Goal: Transaction & Acquisition: Purchase product/service

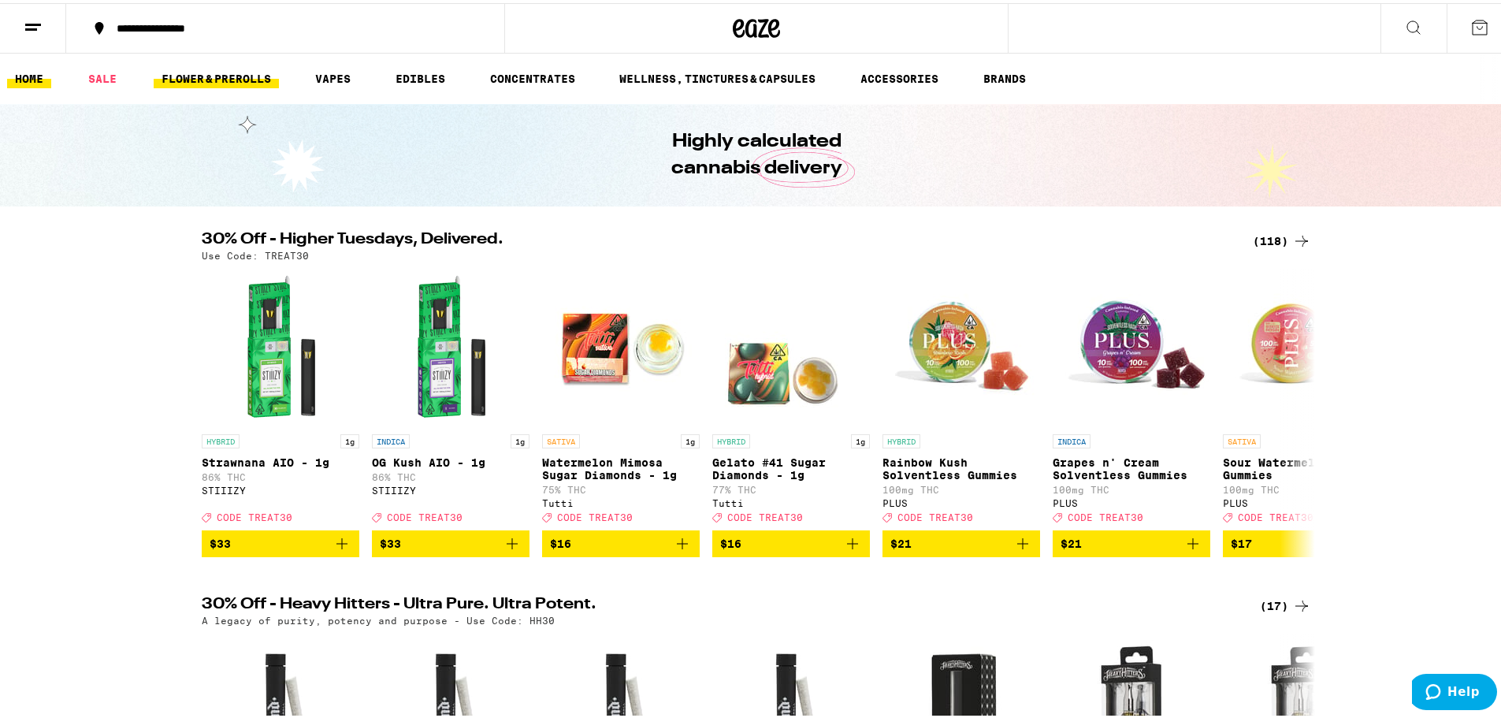
click at [235, 69] on link "FLOWER & PREROLLS" at bounding box center [216, 75] width 125 height 19
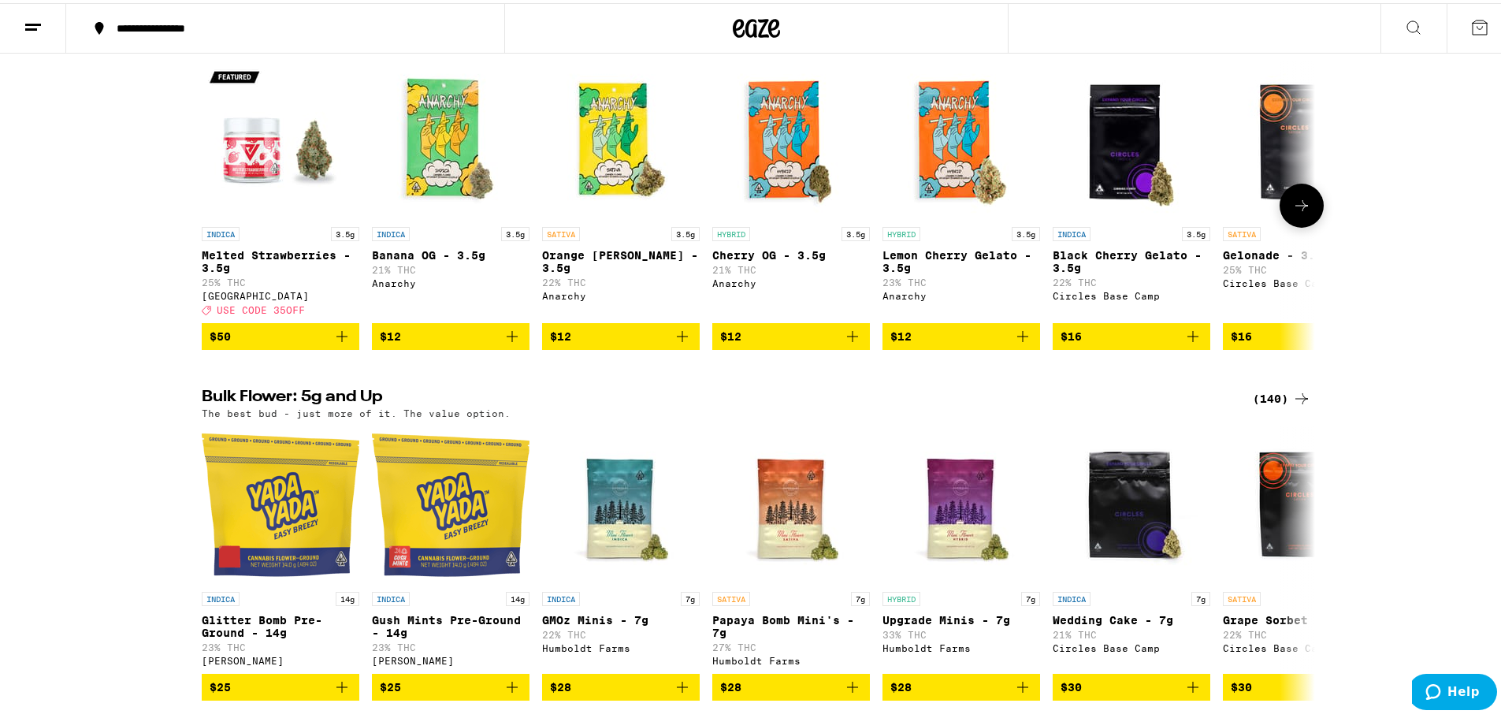
scroll to position [236, 0]
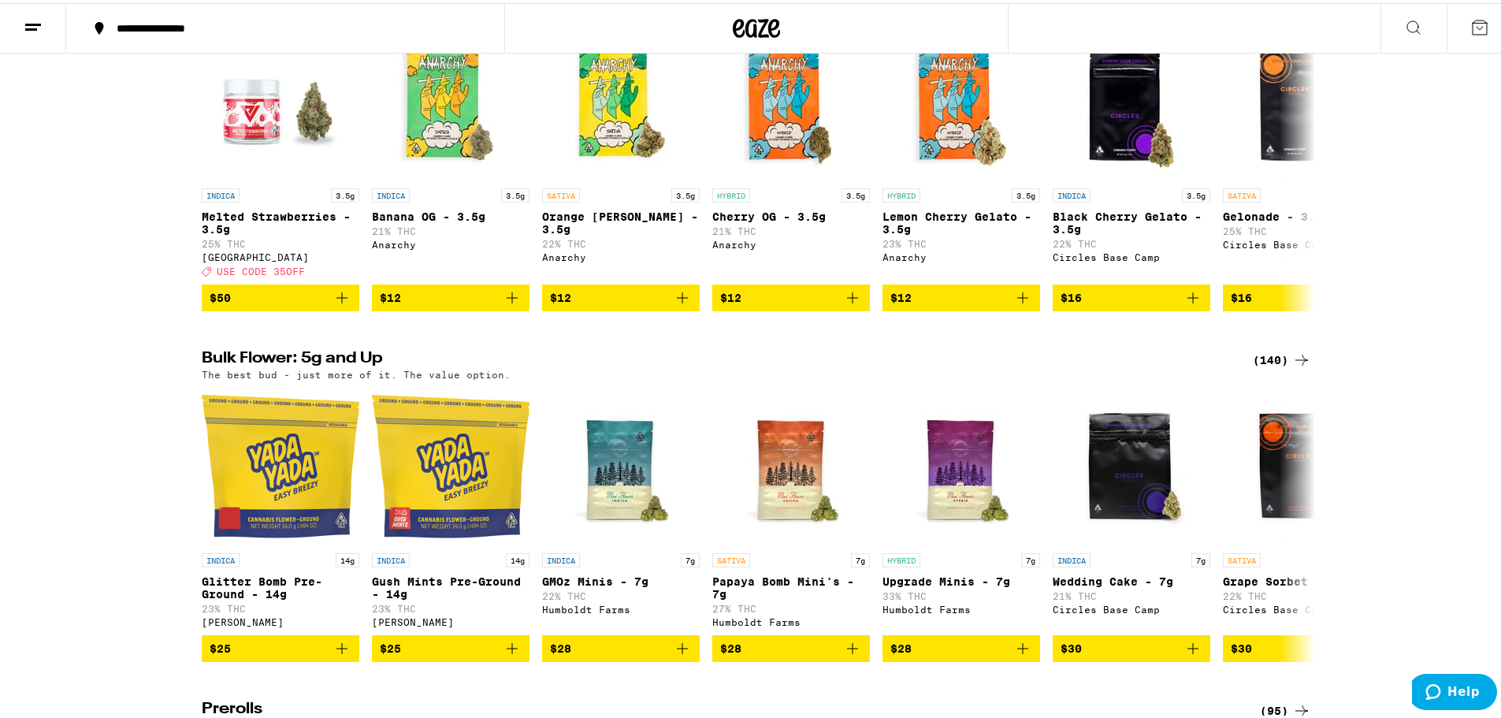
click at [1268, 364] on div "(140)" at bounding box center [1282, 356] width 58 height 19
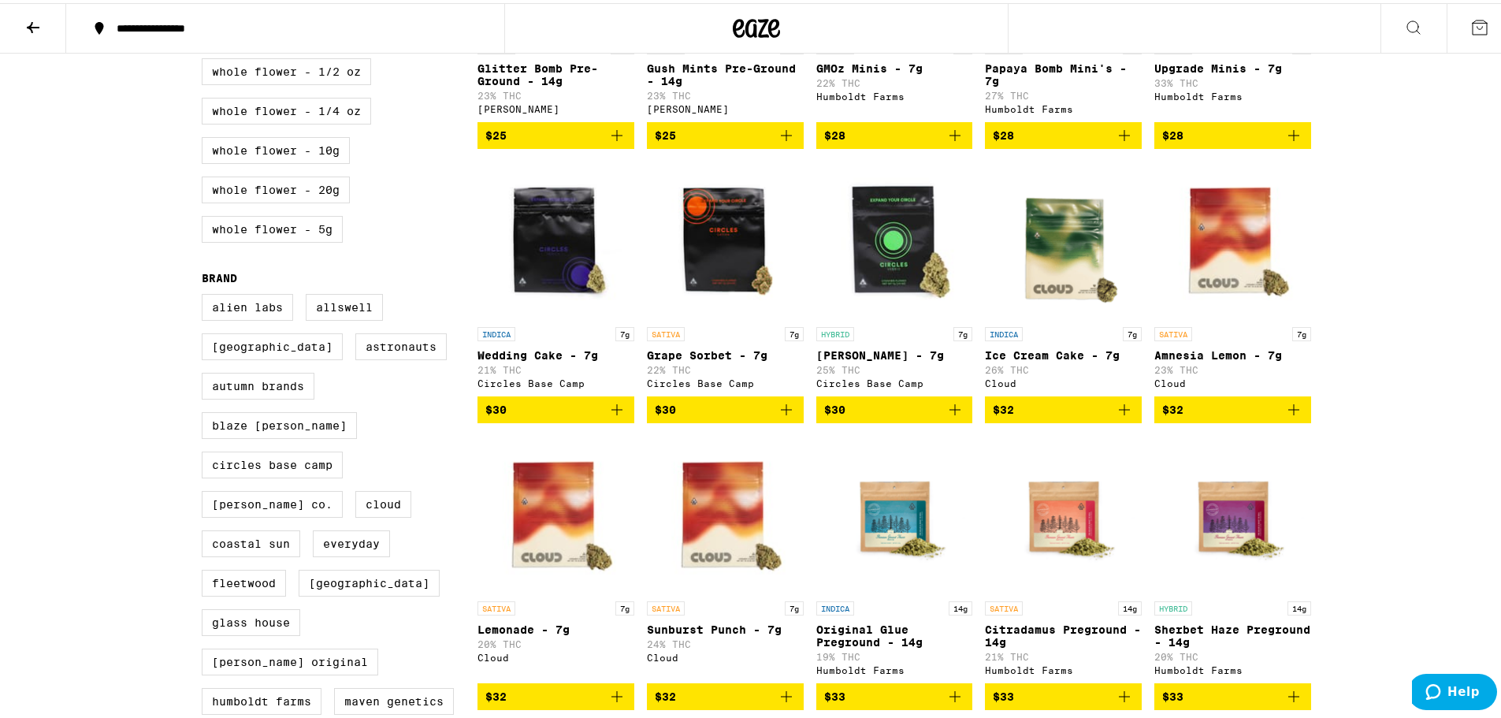
scroll to position [394, 0]
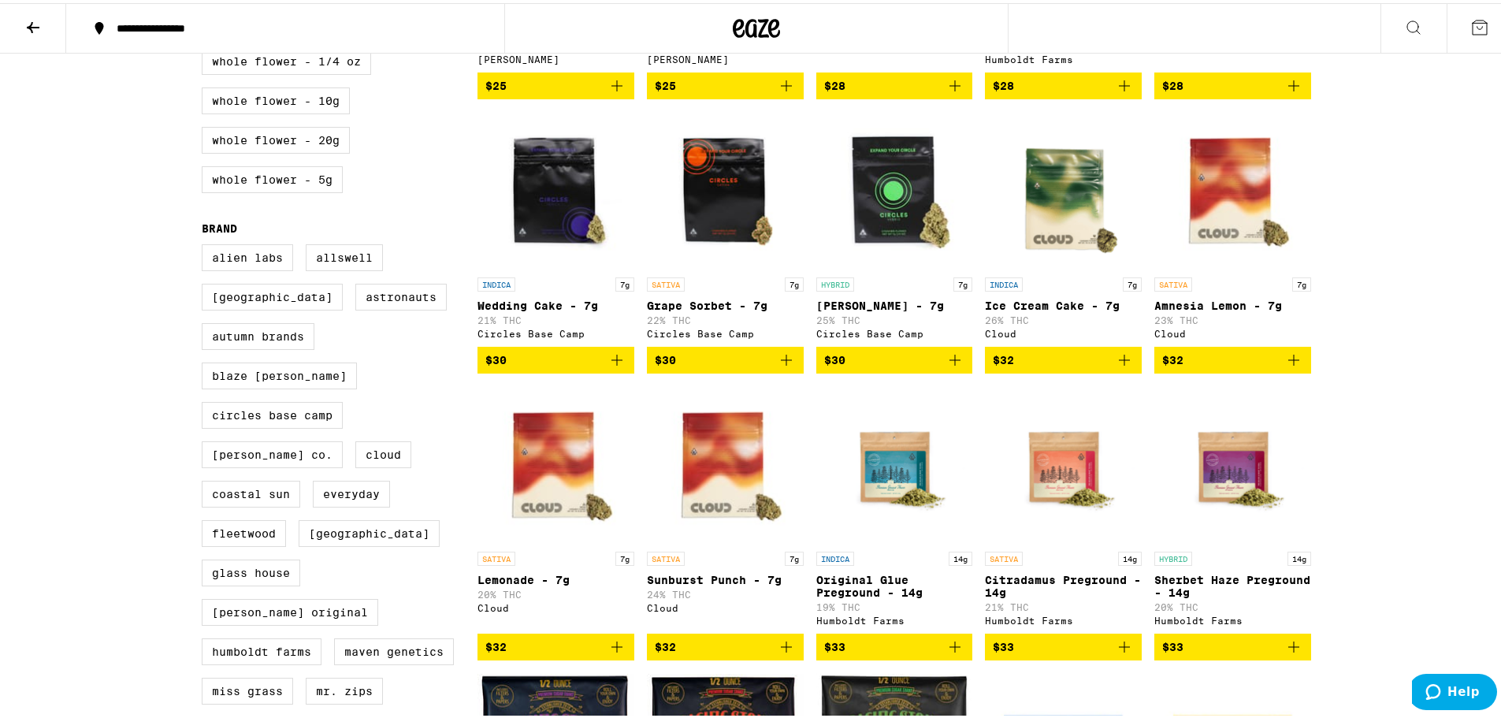
click at [1115, 653] on icon "Add to bag" at bounding box center [1124, 643] width 19 height 19
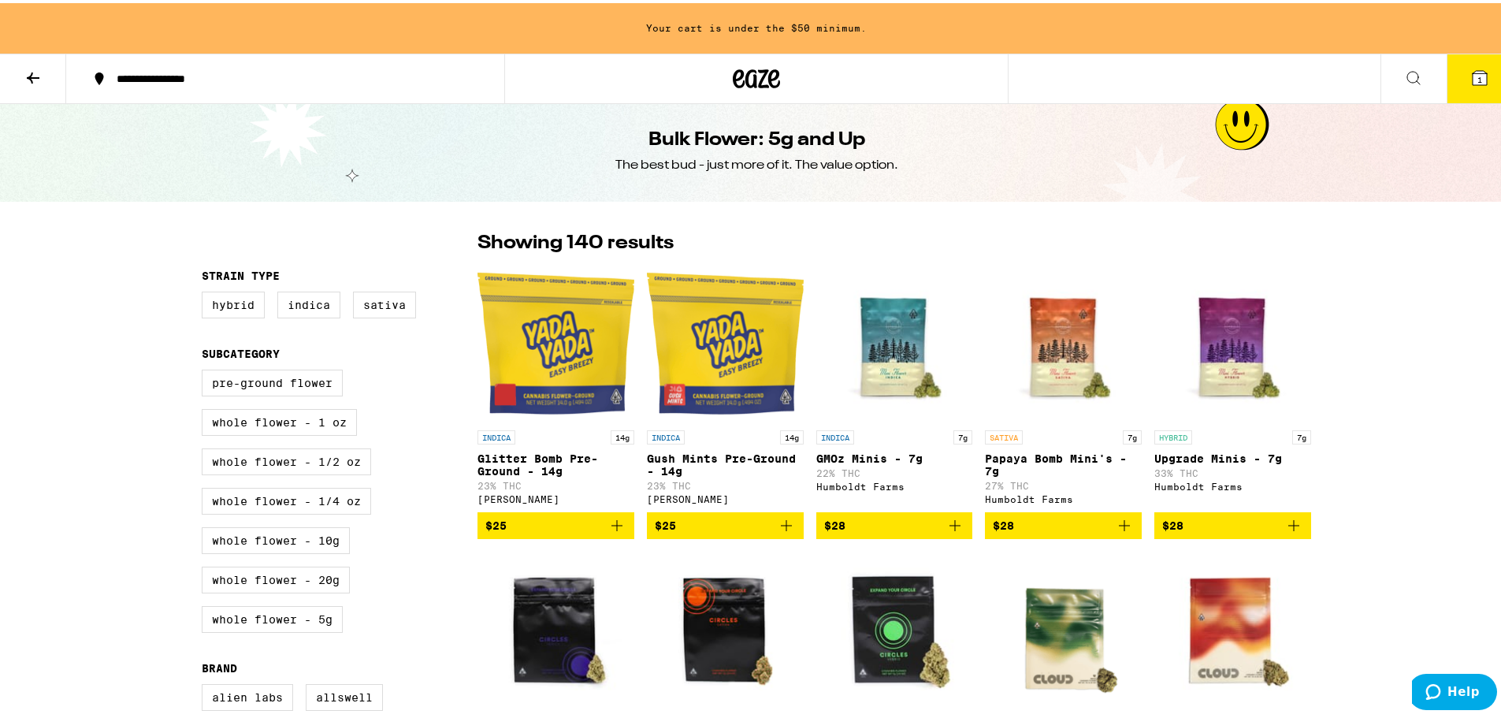
scroll to position [0, 0]
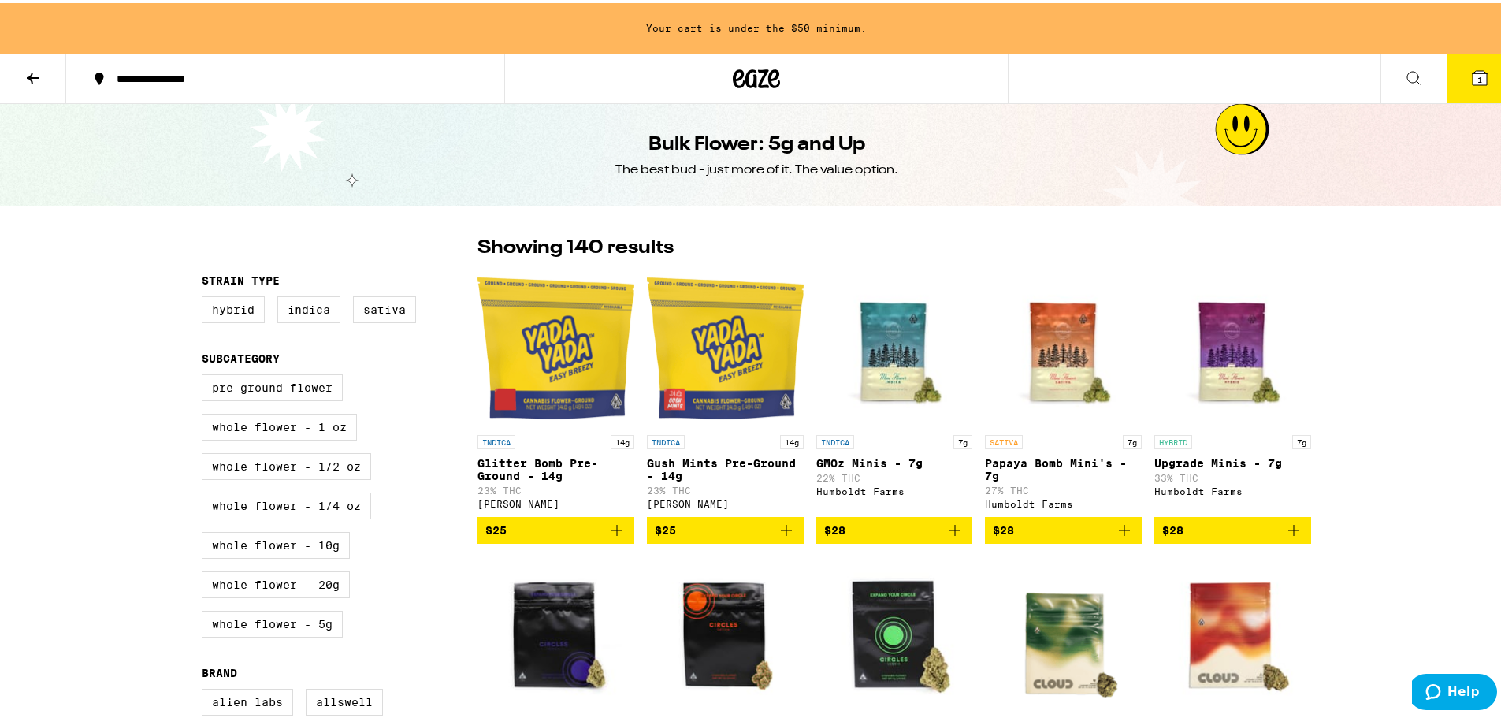
click at [27, 72] on icon at bounding box center [33, 74] width 19 height 19
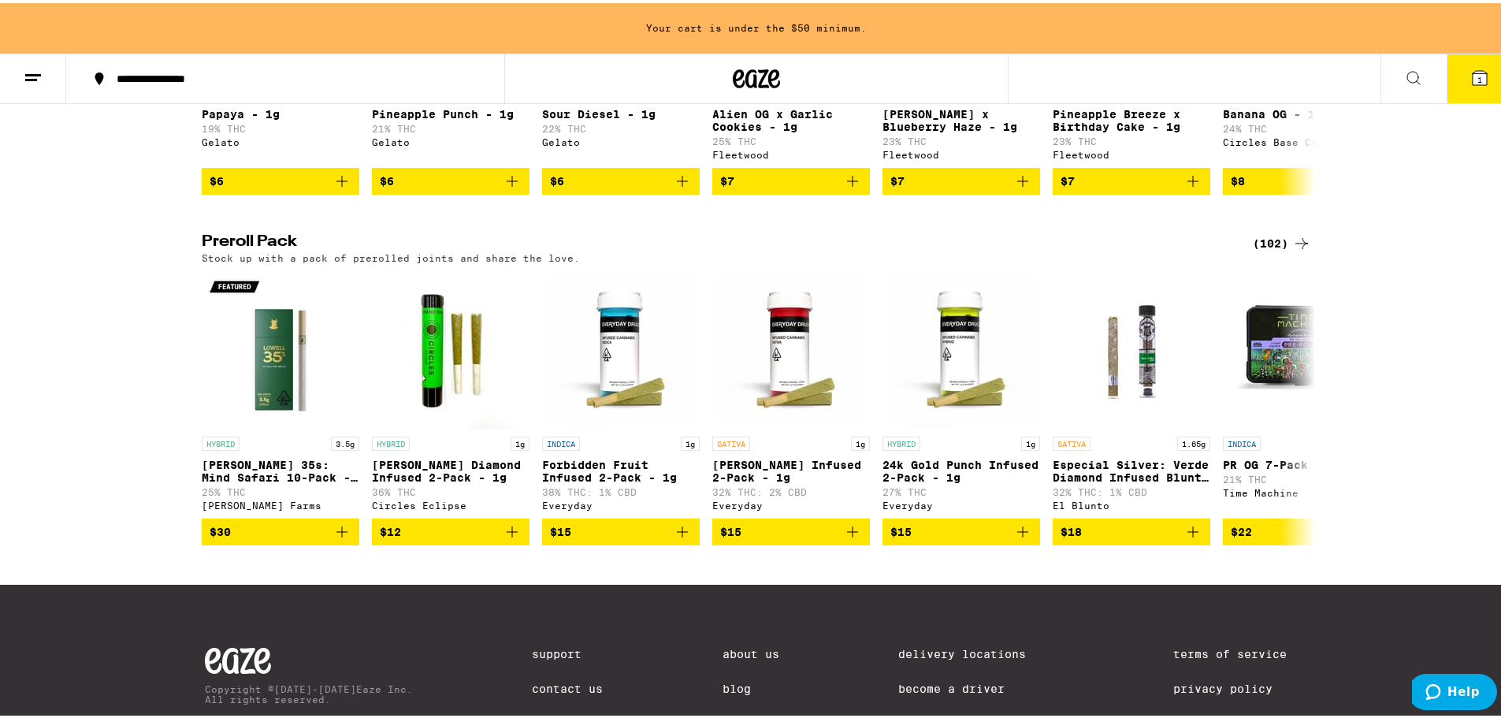
scroll to position [1103, 0]
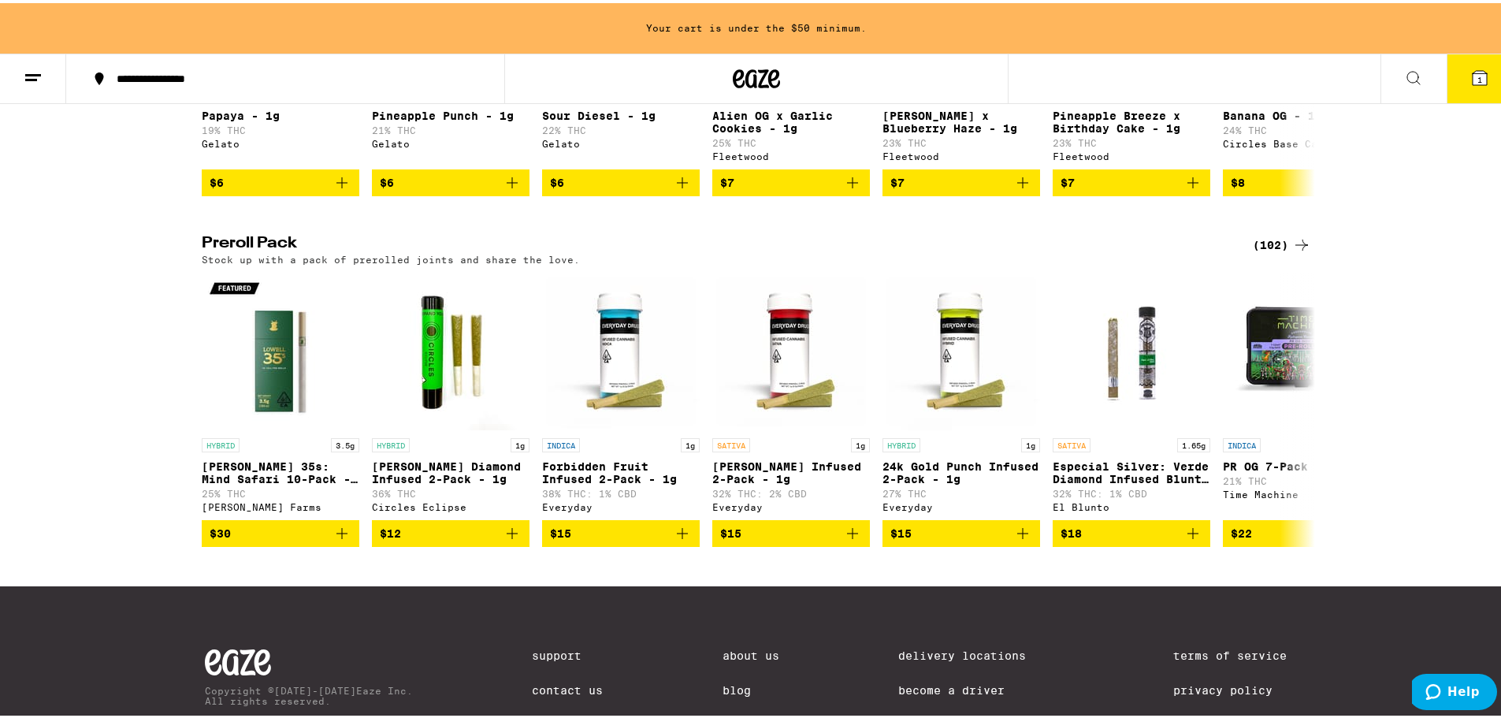
click at [1278, 251] on div "(102)" at bounding box center [1282, 241] width 58 height 19
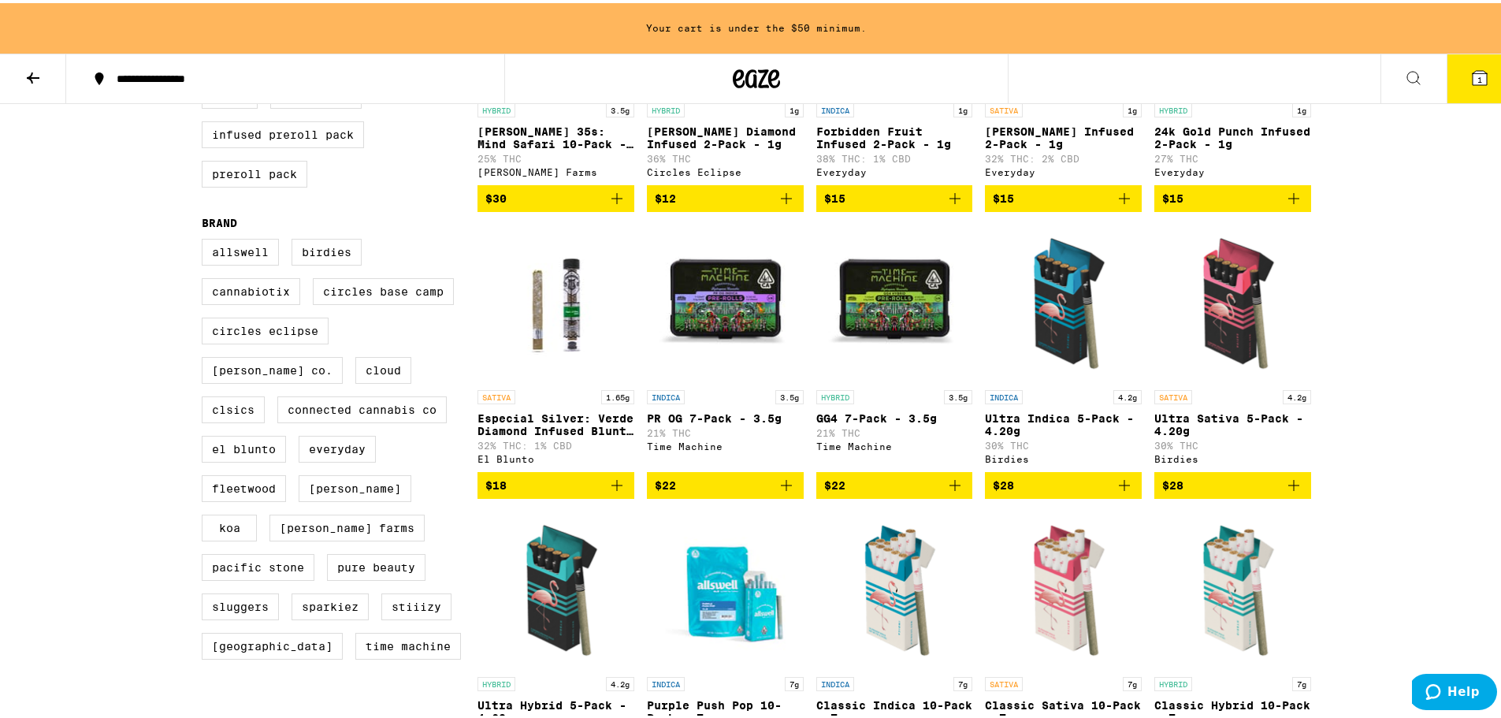
scroll to position [552, 0]
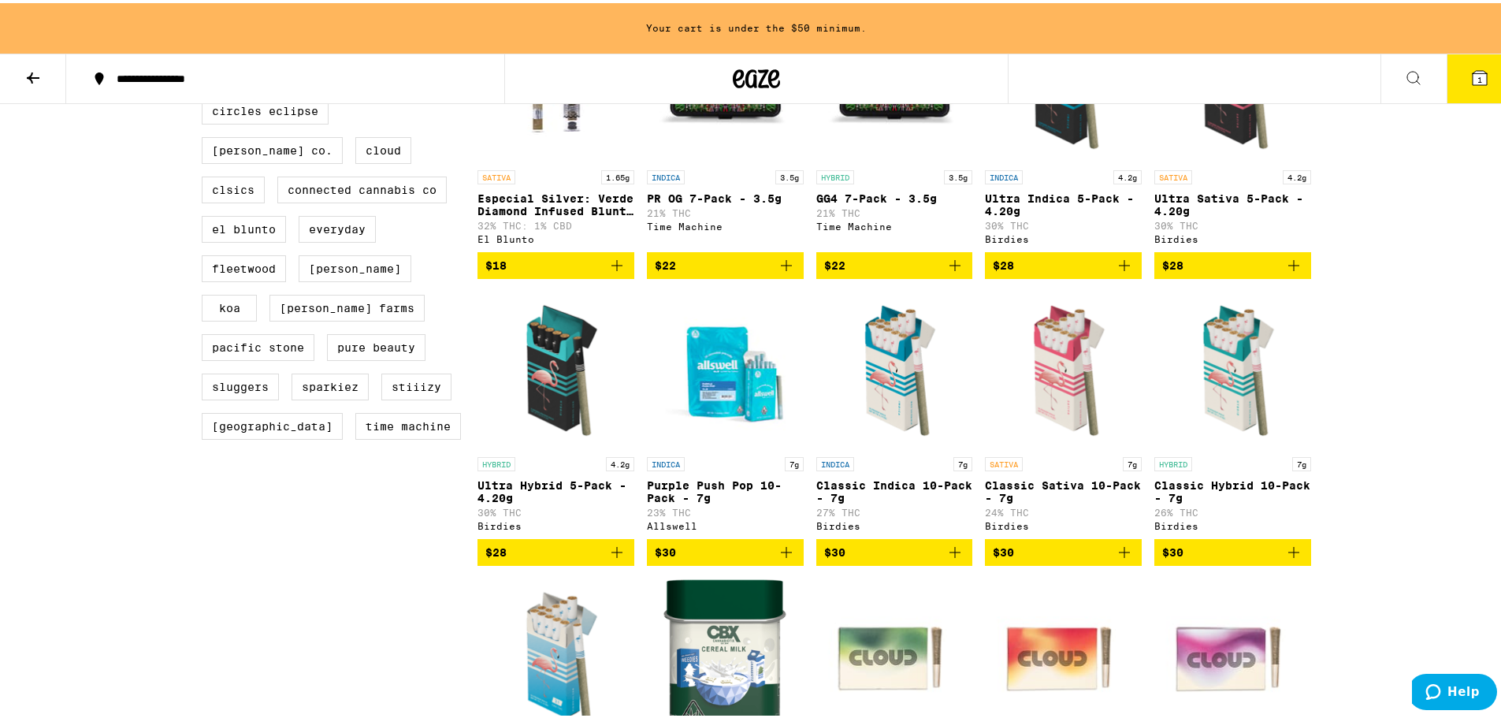
click at [777, 559] on icon "Add to bag" at bounding box center [786, 549] width 19 height 19
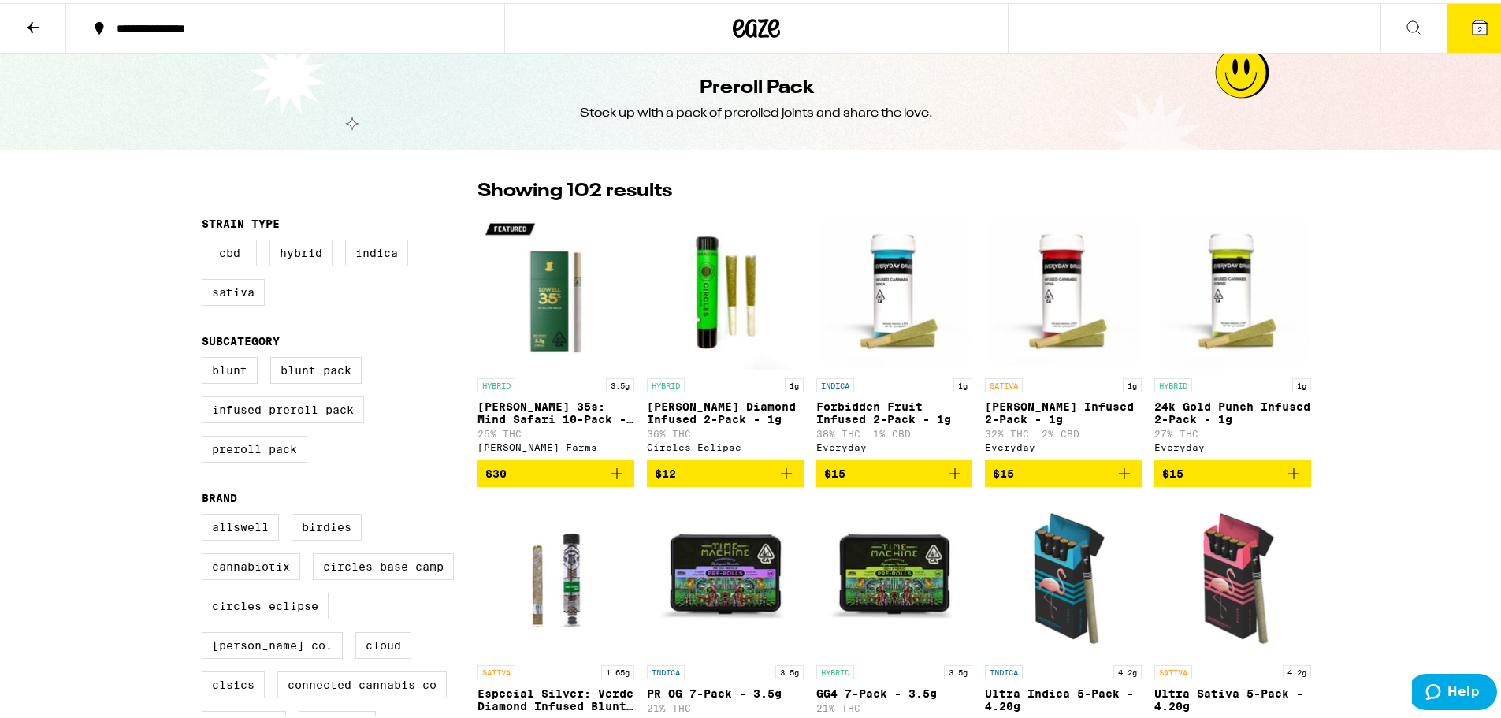
scroll to position [0, 0]
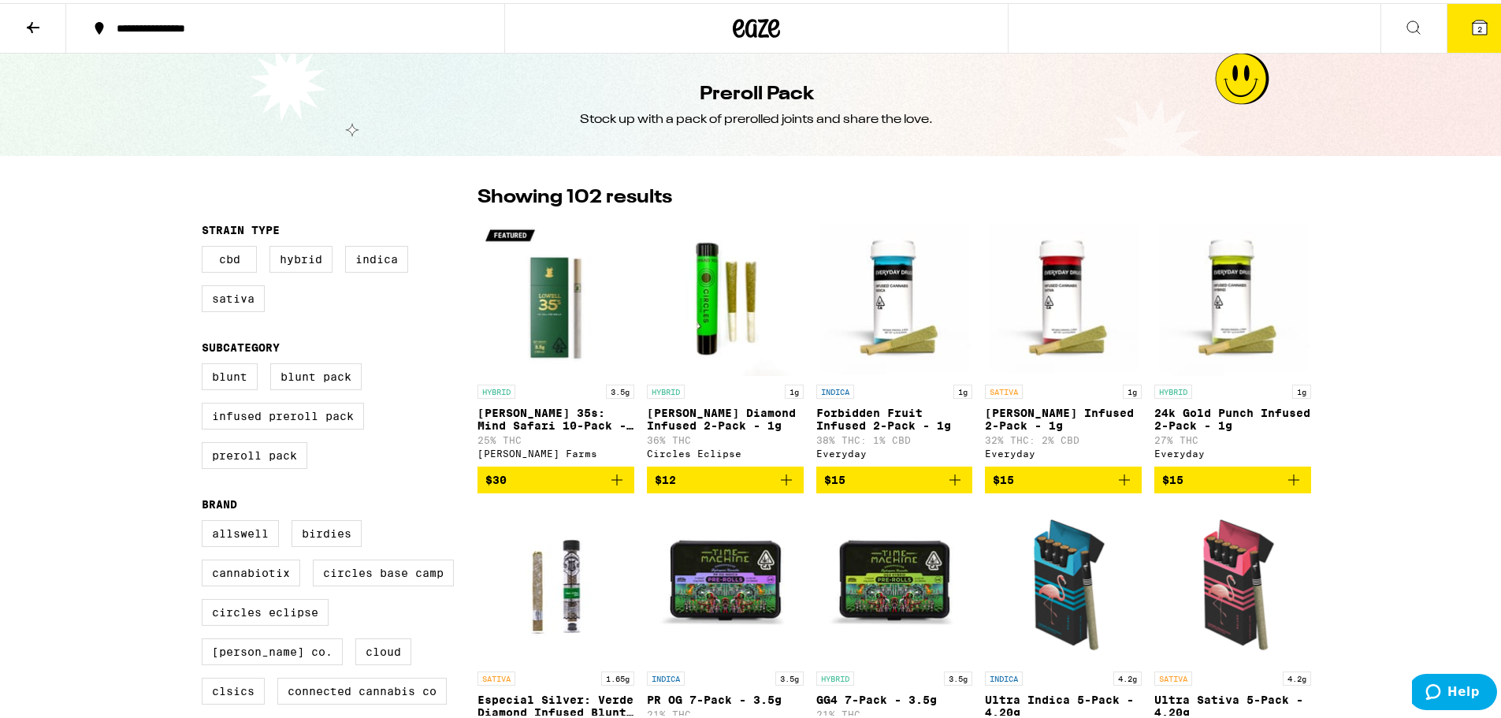
click at [33, 27] on icon at bounding box center [33, 24] width 19 height 19
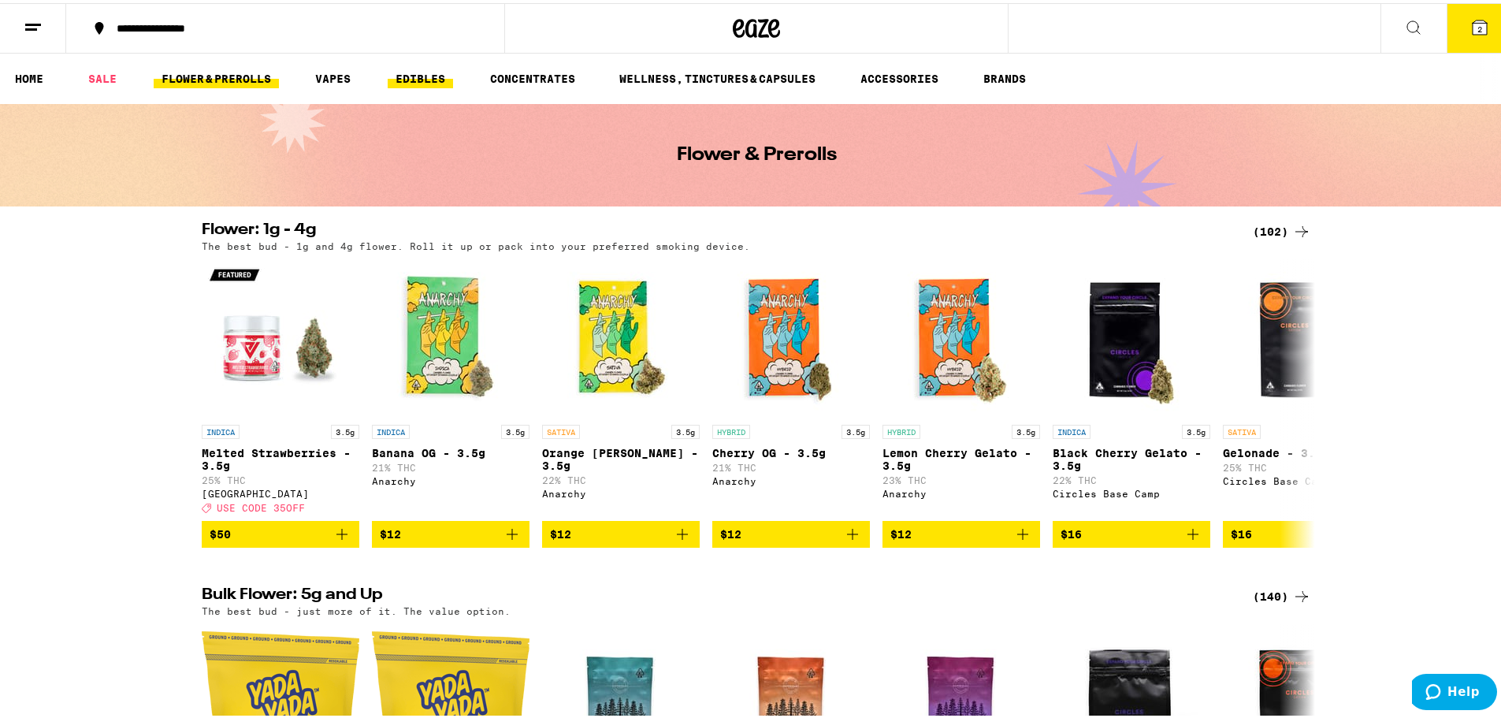
click at [429, 72] on link "EDIBLES" at bounding box center [420, 75] width 65 height 19
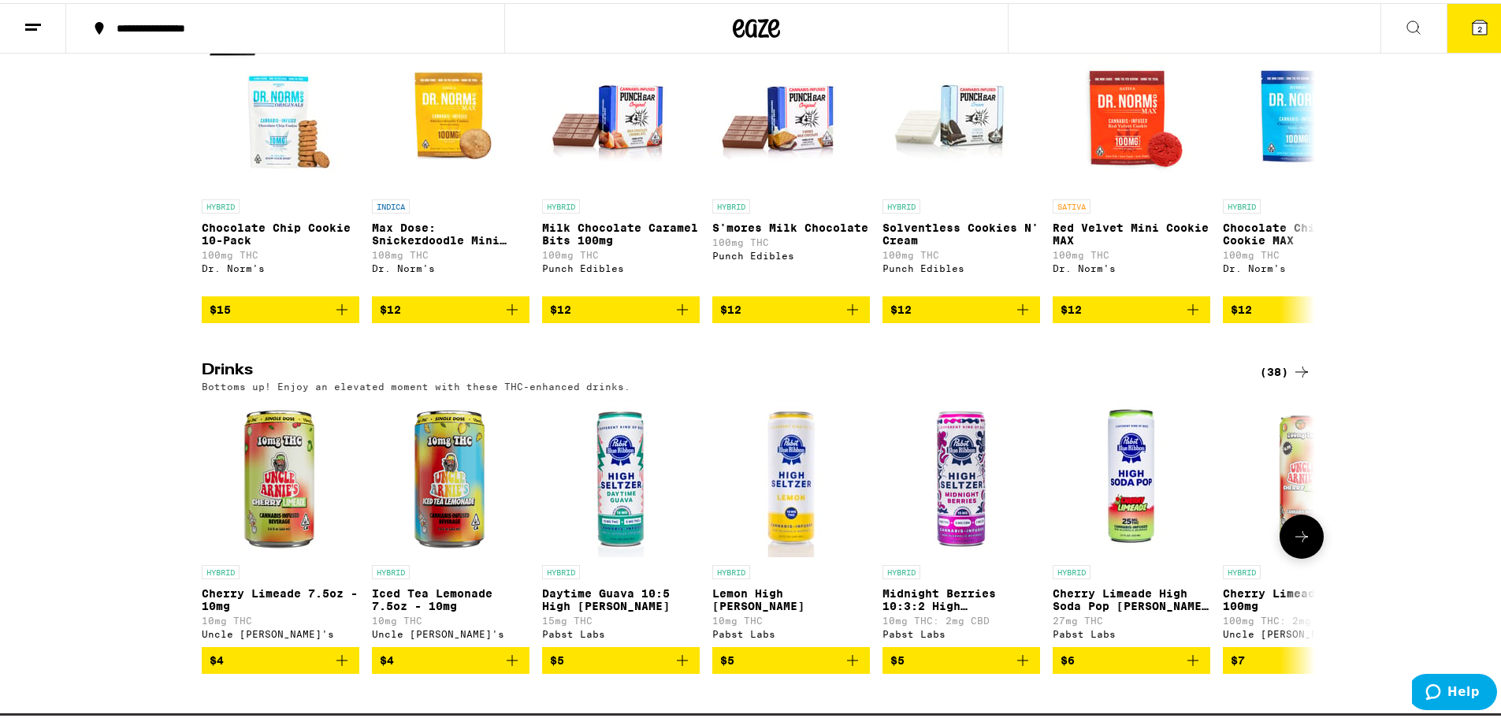
scroll to position [552, 0]
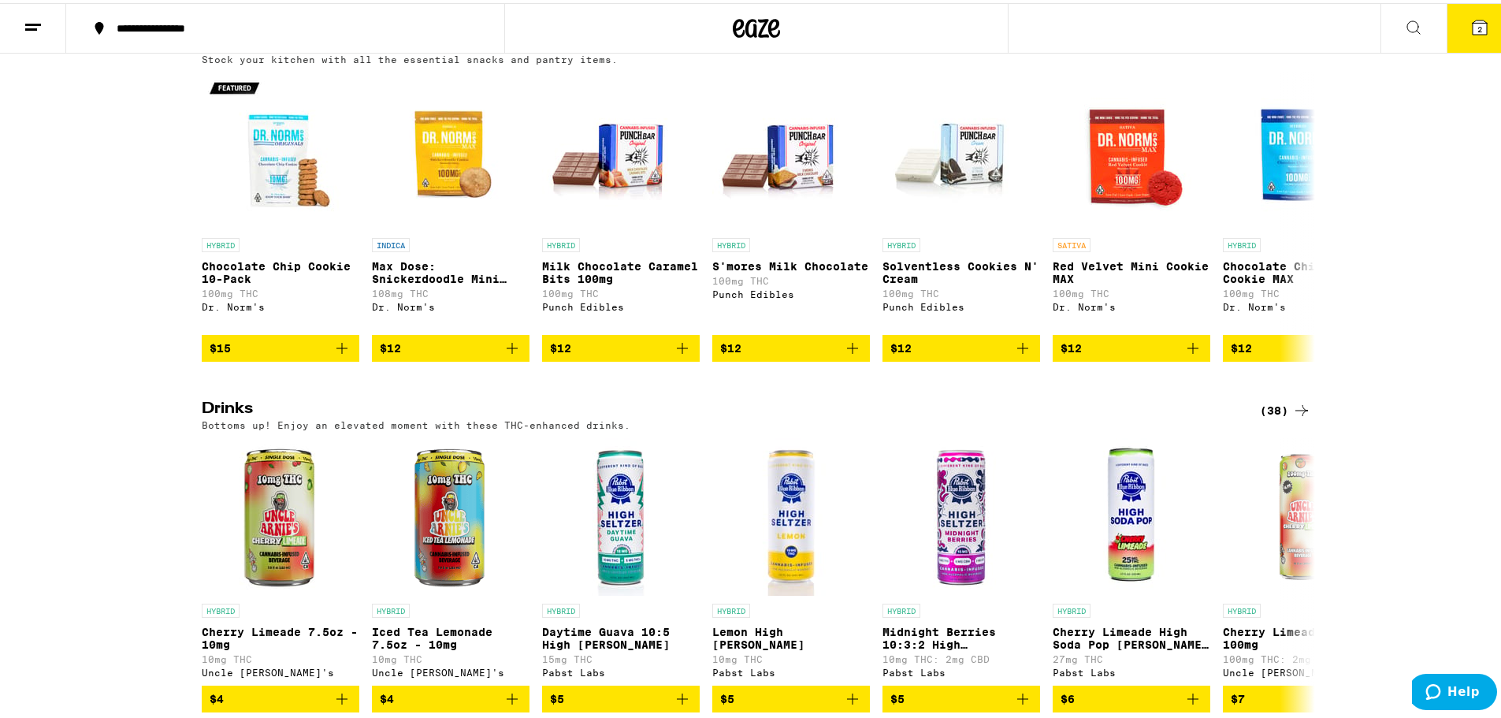
click at [1292, 411] on icon at bounding box center [1301, 407] width 19 height 19
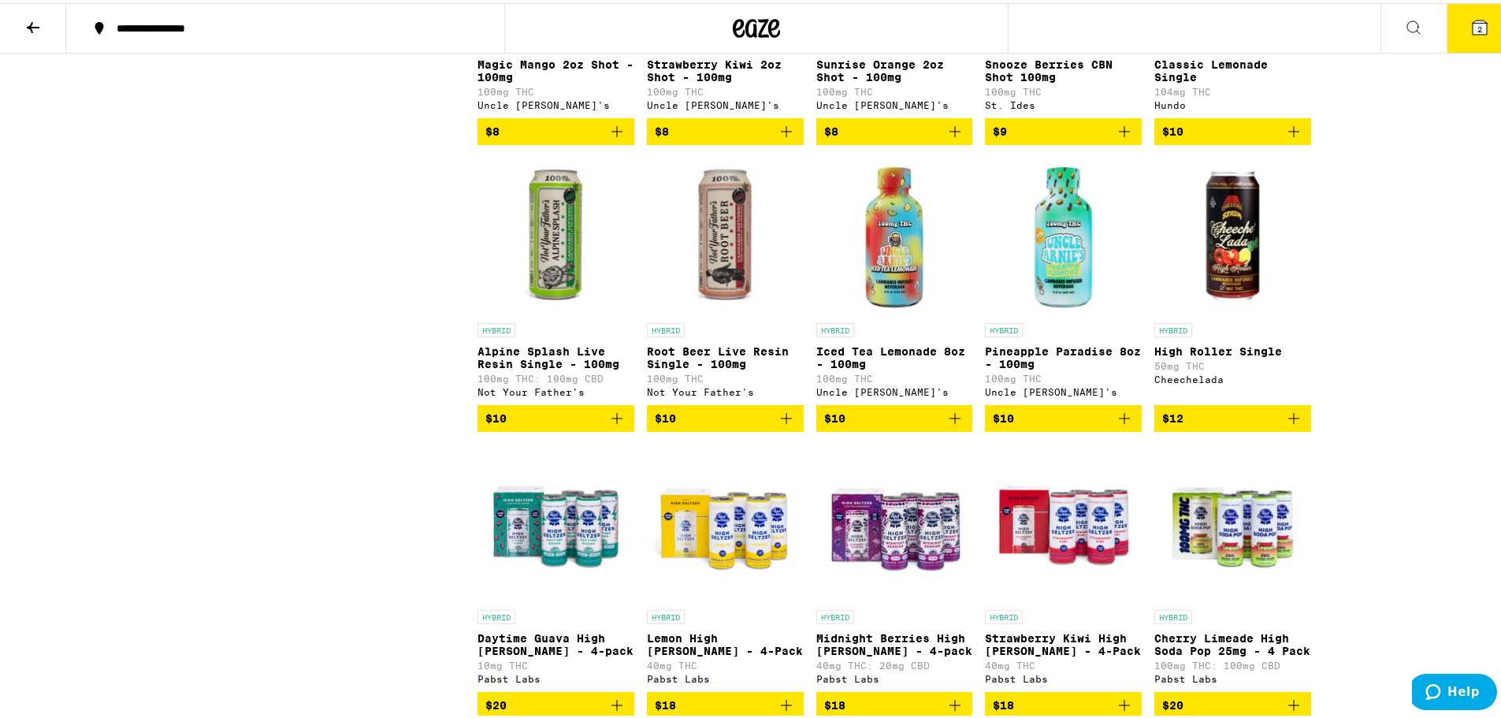
scroll to position [1497, 0]
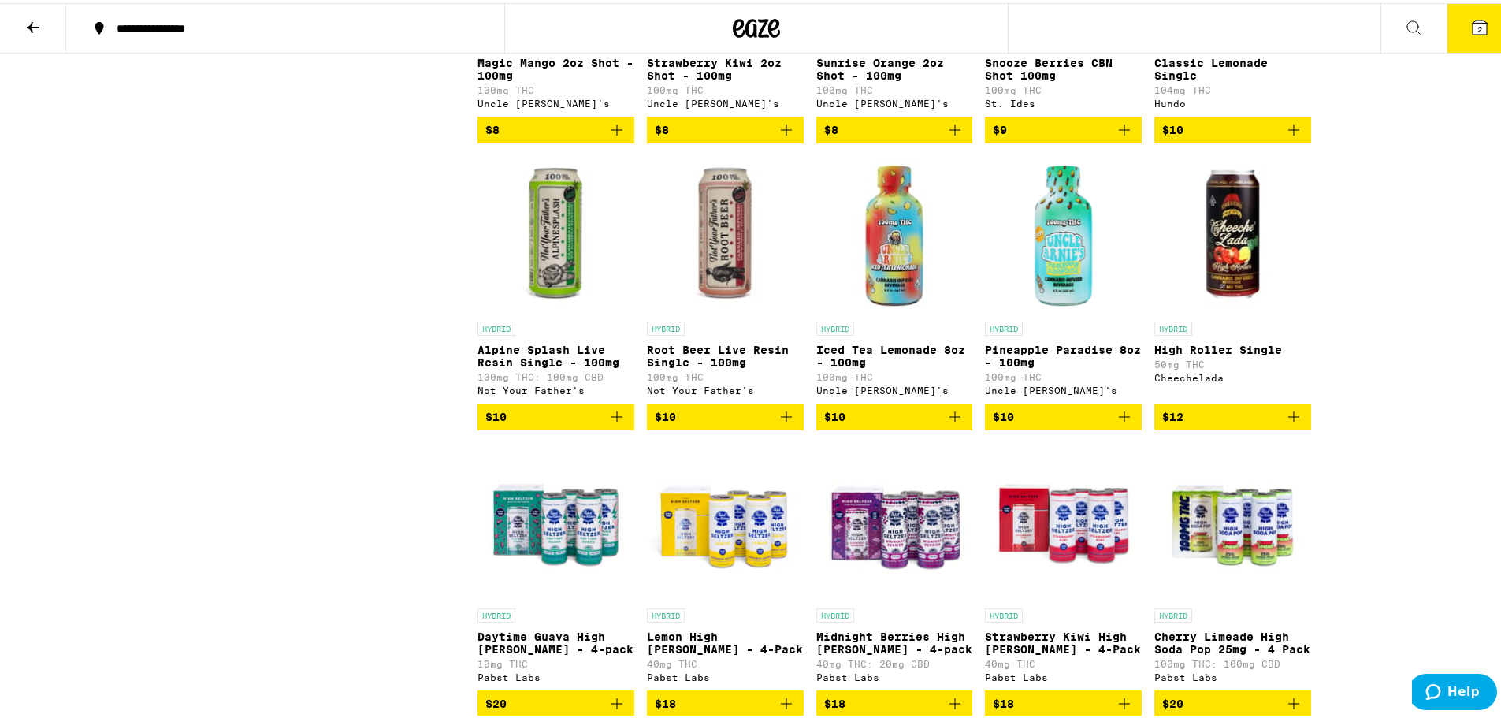
click at [781, 419] on icon "Add to bag" at bounding box center [786, 413] width 11 height 11
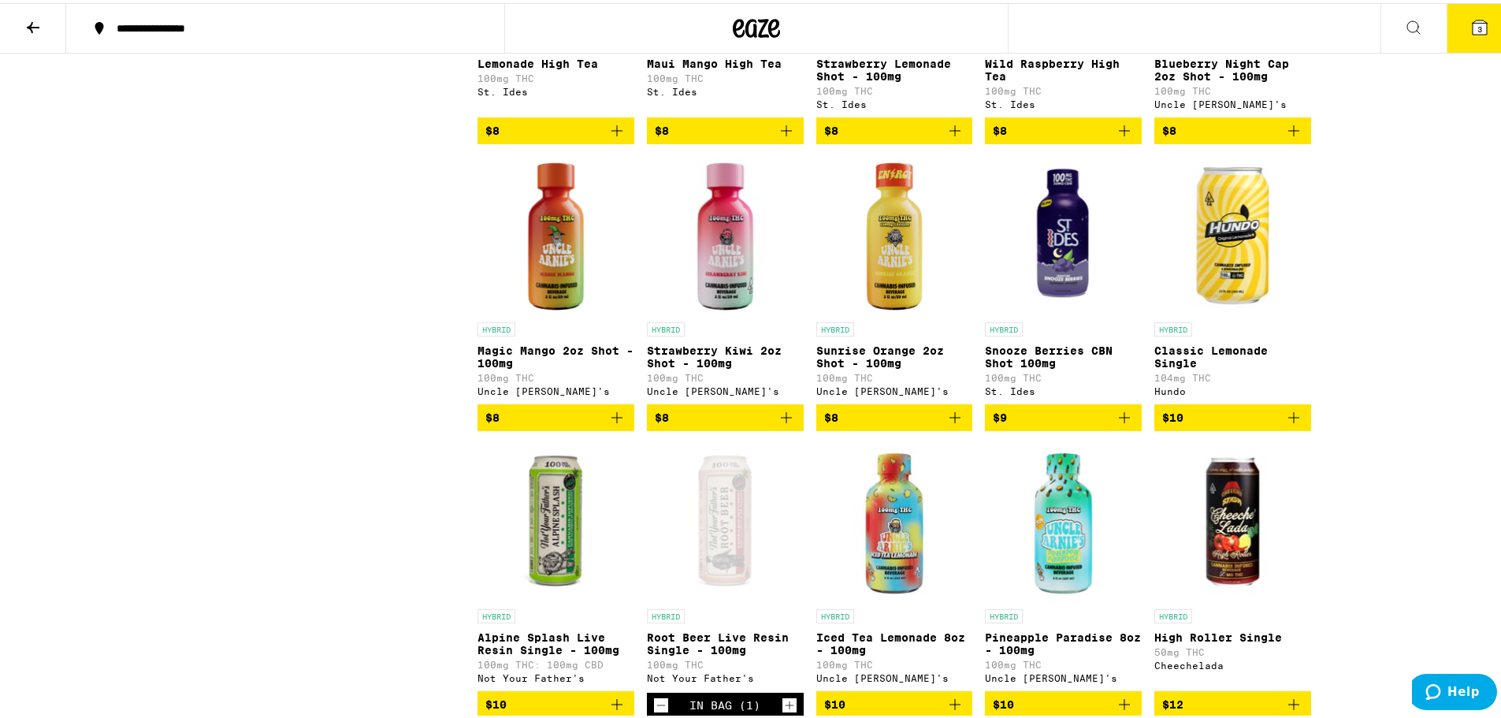
scroll to position [1182, 0]
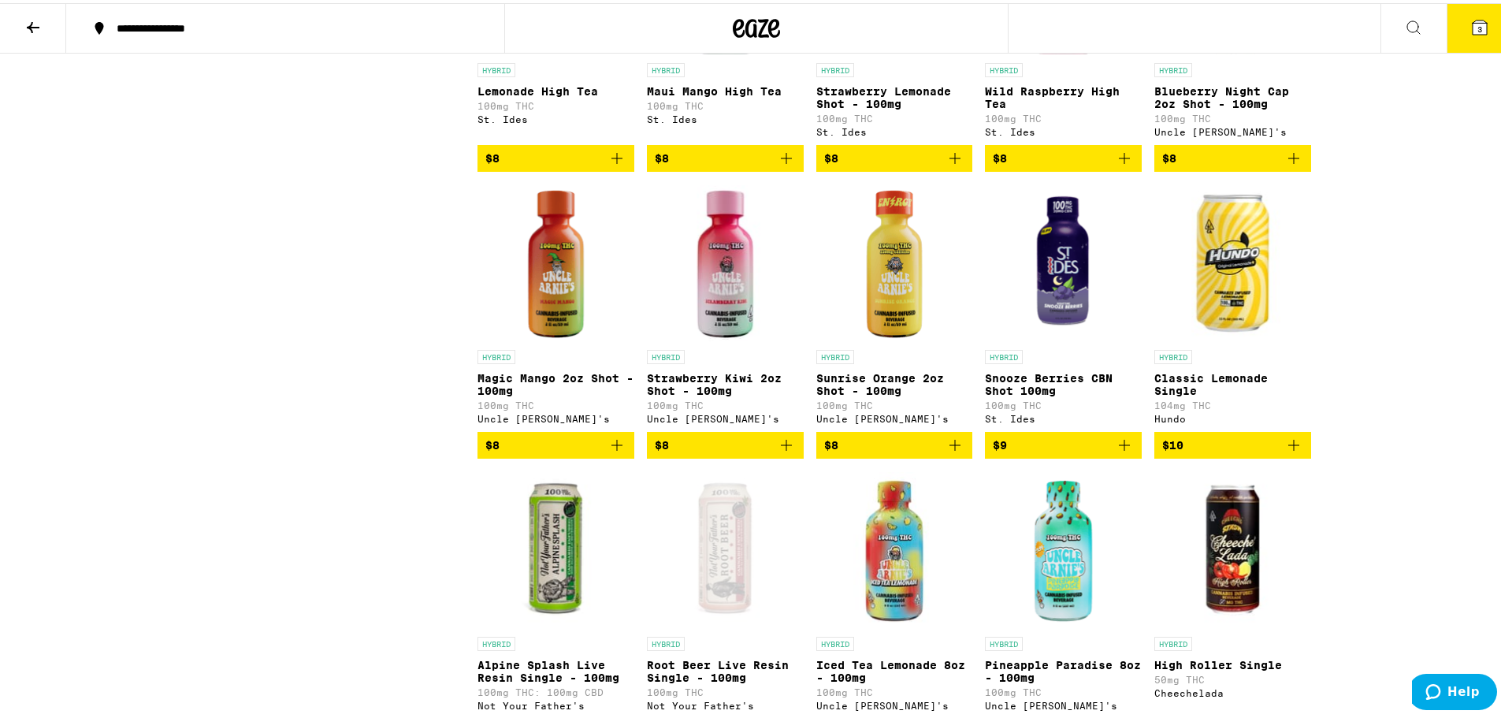
click at [1222, 327] on img "Open page for Classic Lemonade Single from Hundo" at bounding box center [1232, 260] width 157 height 158
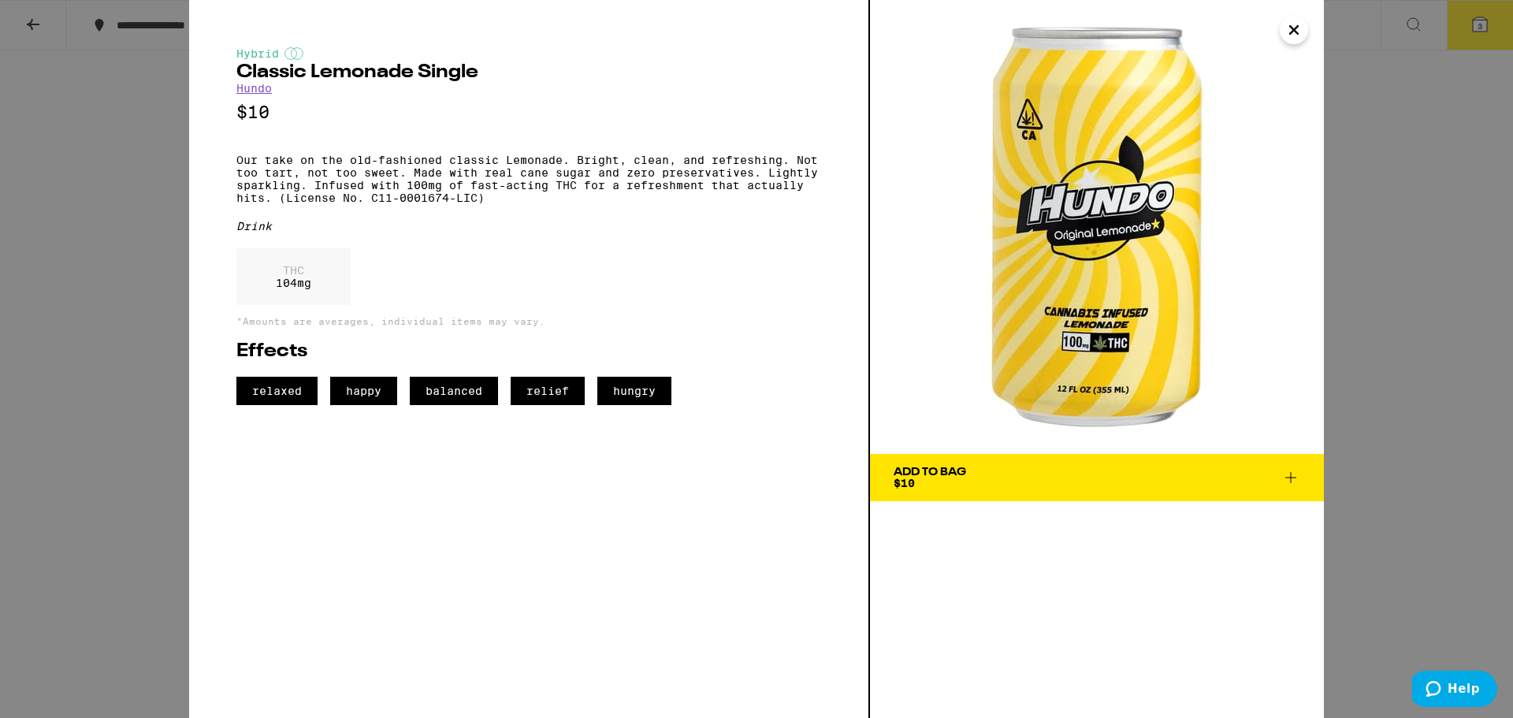
click at [1294, 27] on icon "Close" at bounding box center [1293, 30] width 19 height 24
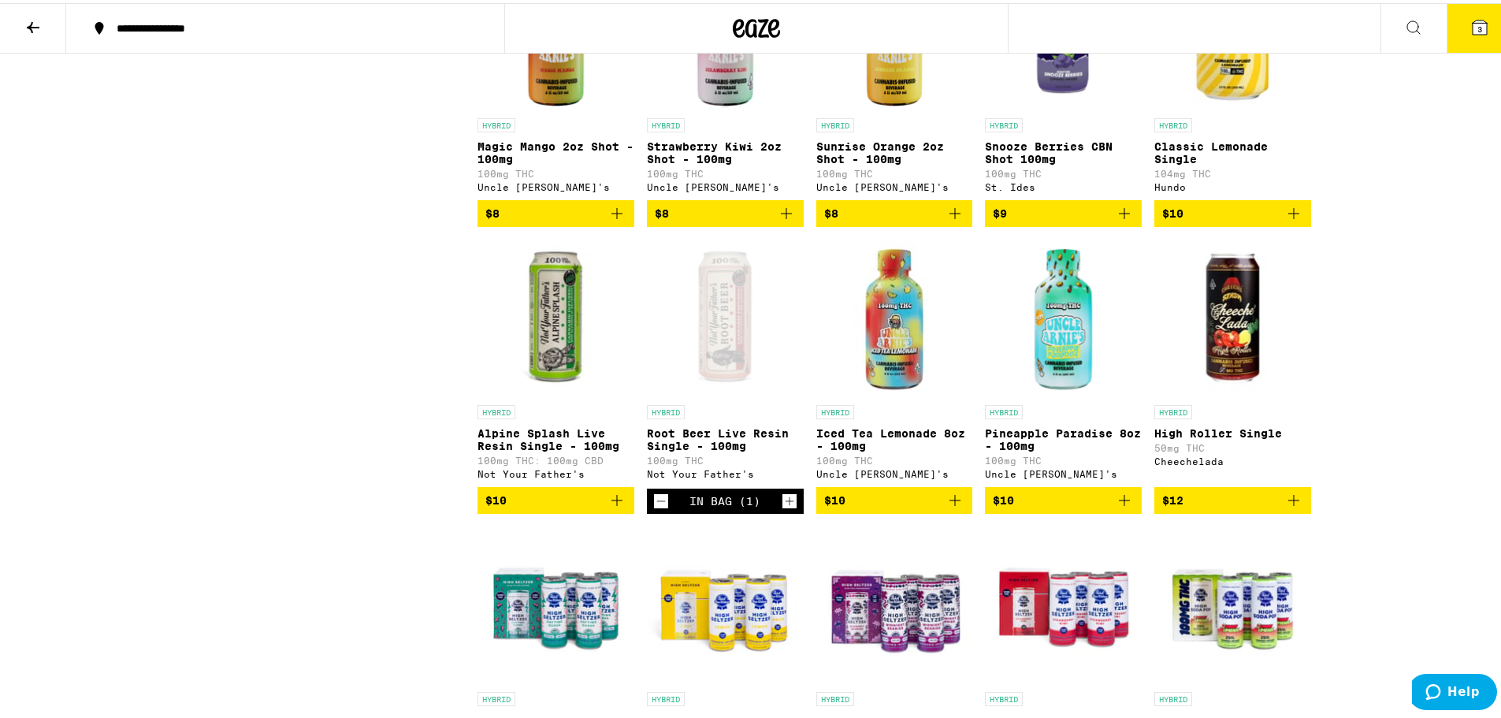
scroll to position [1418, 0]
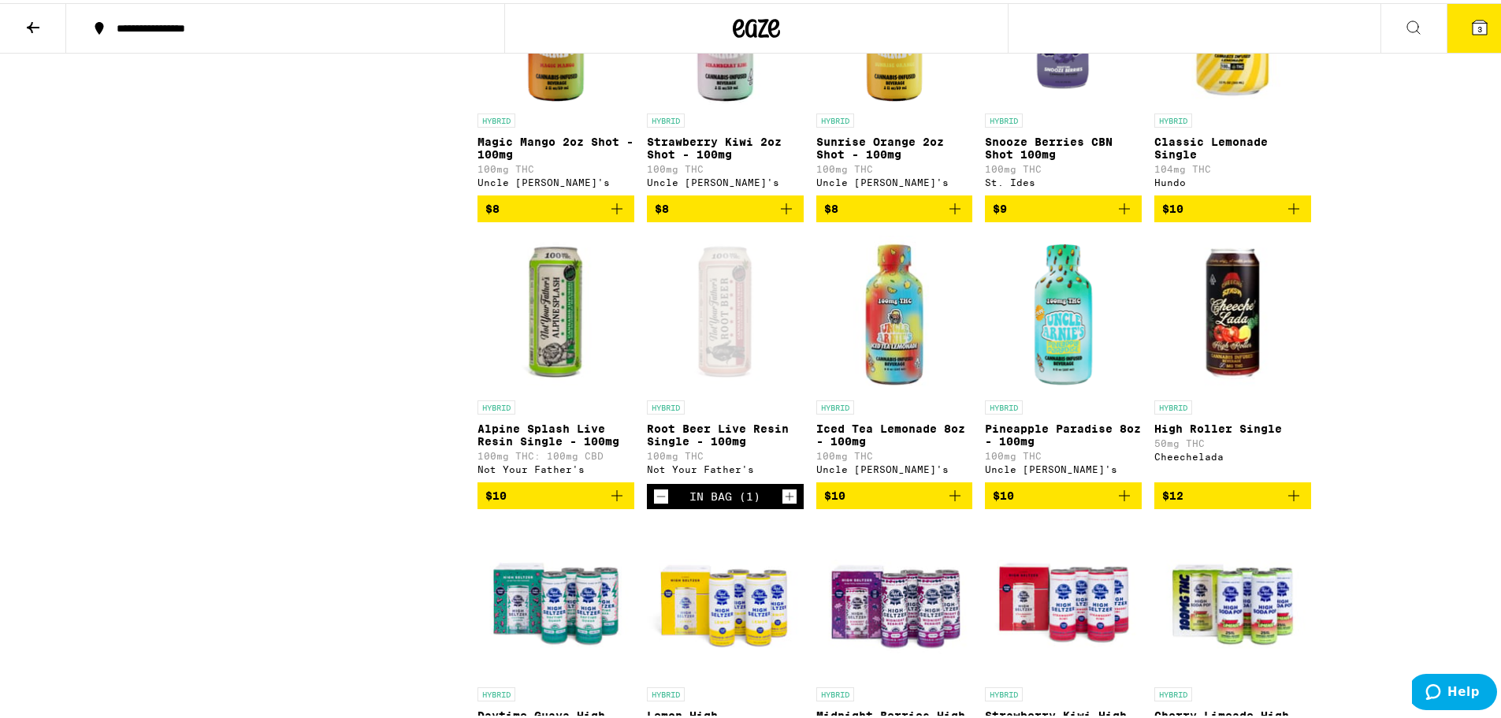
click at [745, 444] on p "Root Beer Live Resin Single - 100mg" at bounding box center [725, 431] width 157 height 25
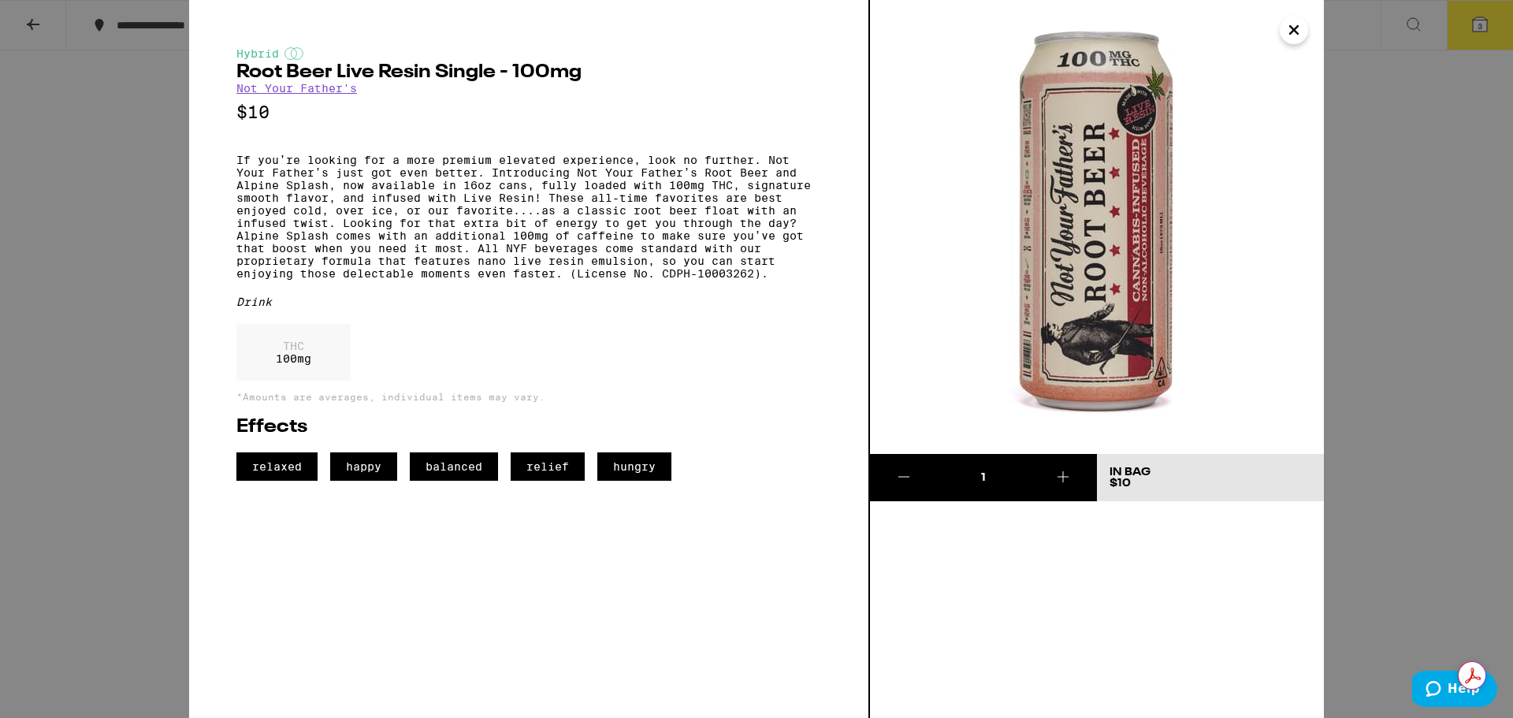
click at [1133, 212] on img at bounding box center [1097, 227] width 454 height 454
click at [1294, 28] on icon "Close" at bounding box center [1293, 30] width 19 height 24
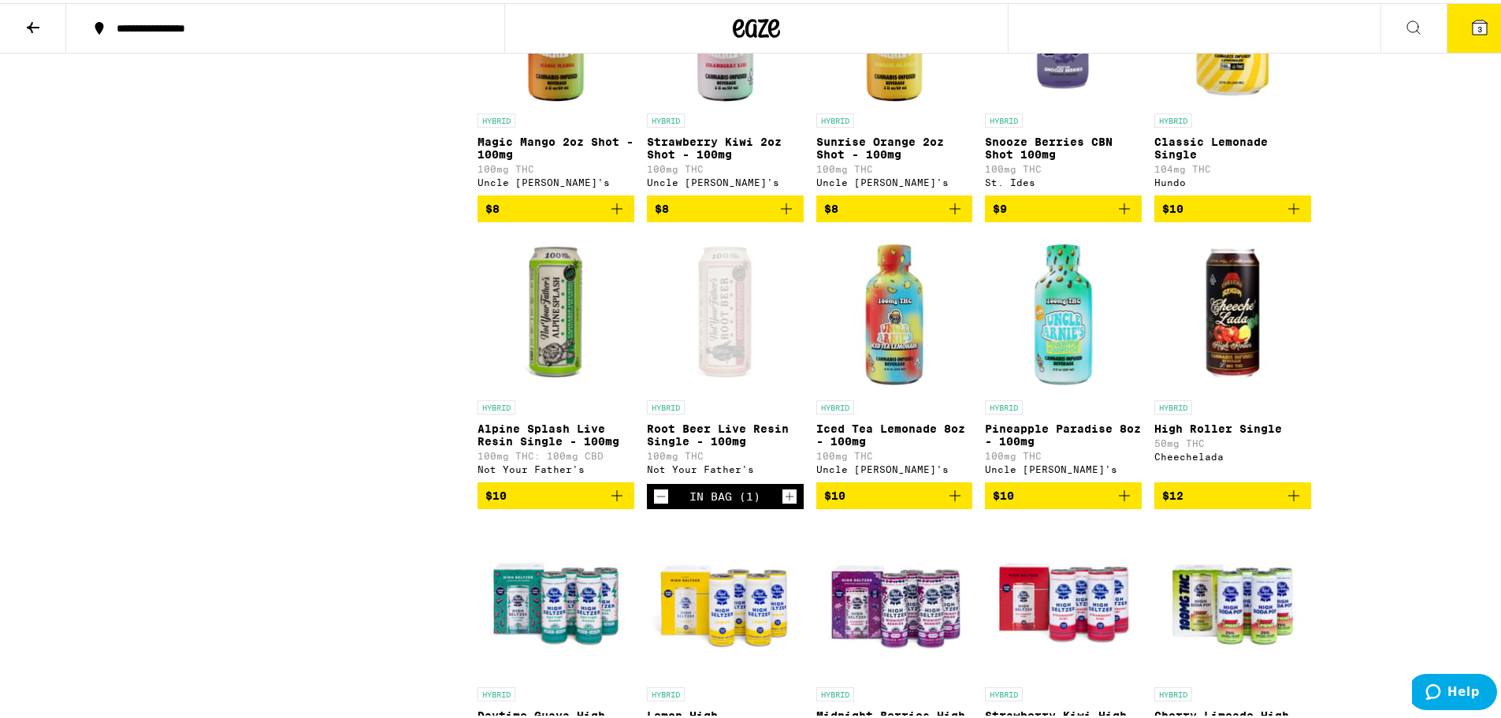
click at [1292, 215] on icon "Add to bag" at bounding box center [1293, 205] width 19 height 19
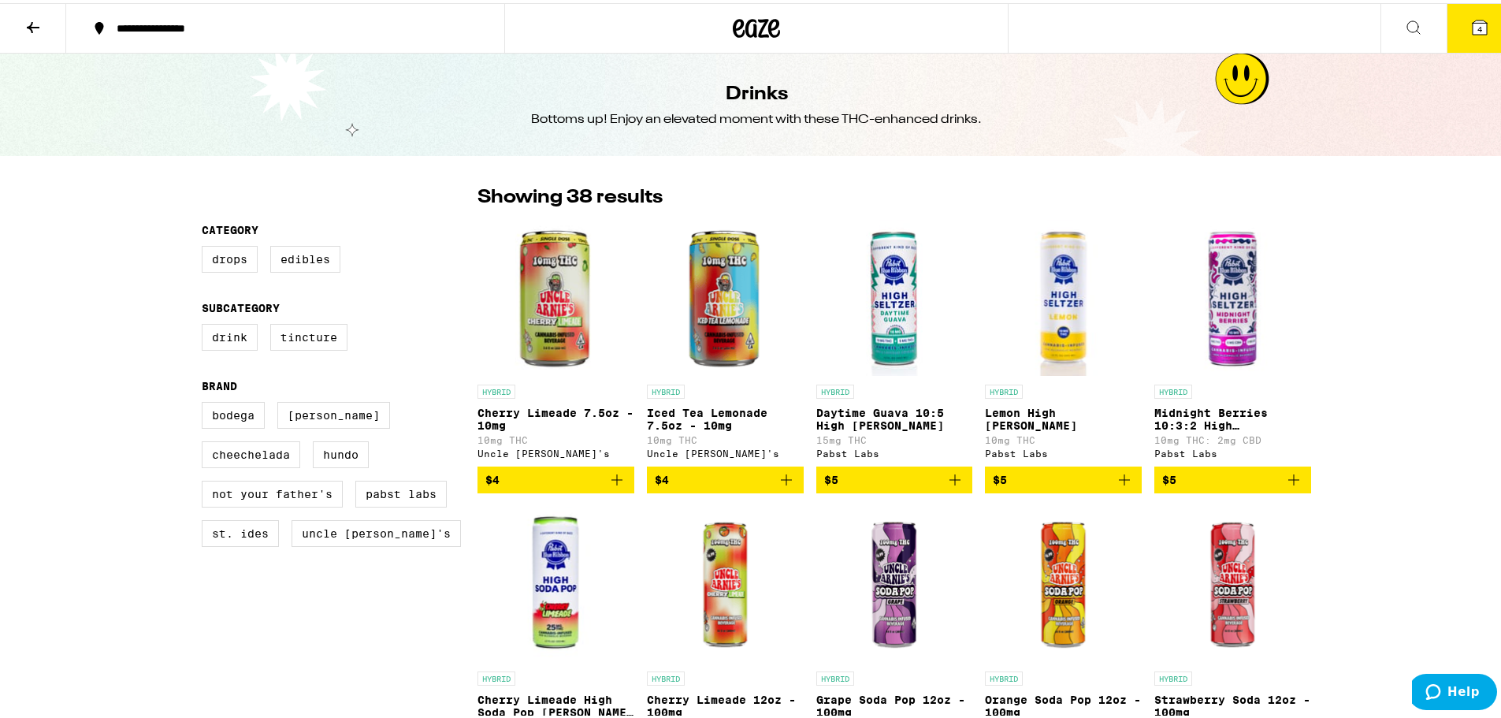
click at [22, 26] on button at bounding box center [33, 26] width 66 height 50
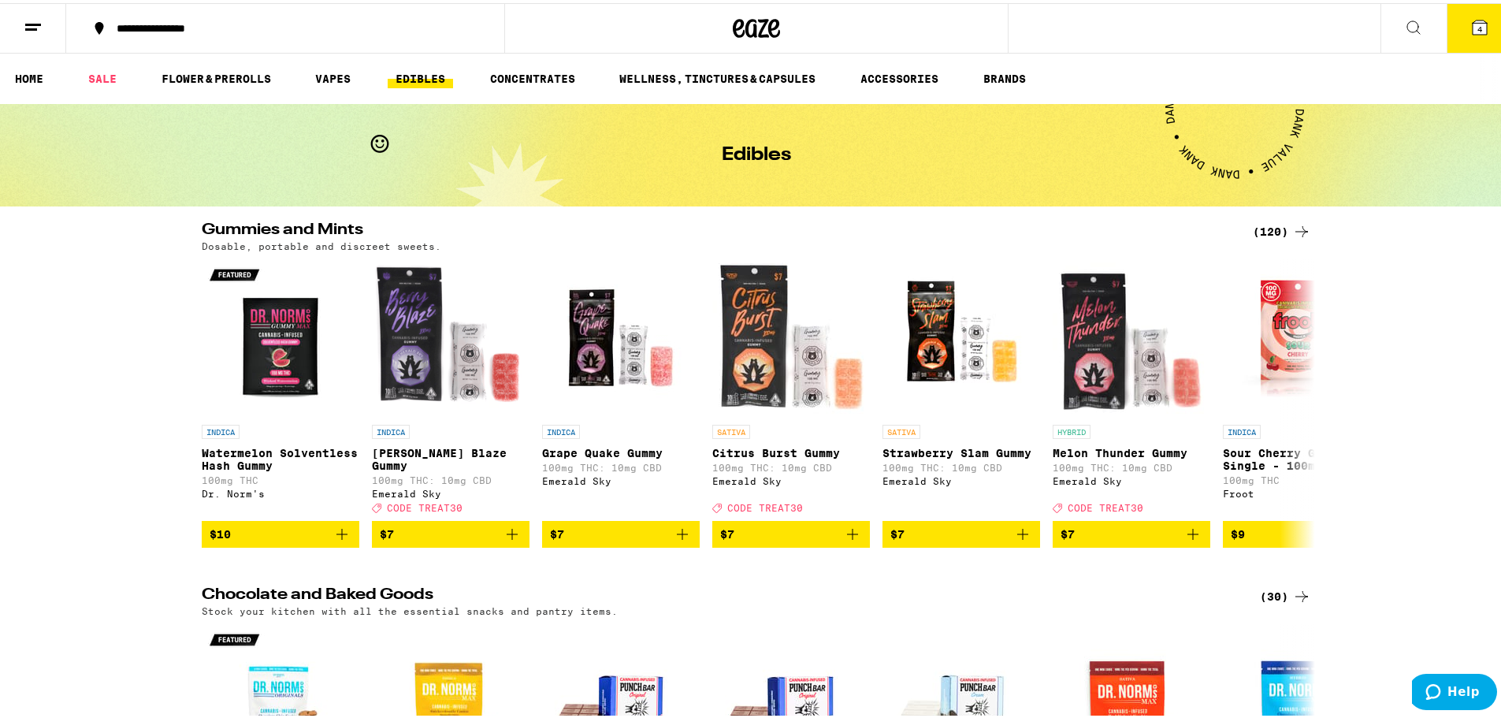
click at [39, 24] on icon at bounding box center [33, 24] width 19 height 19
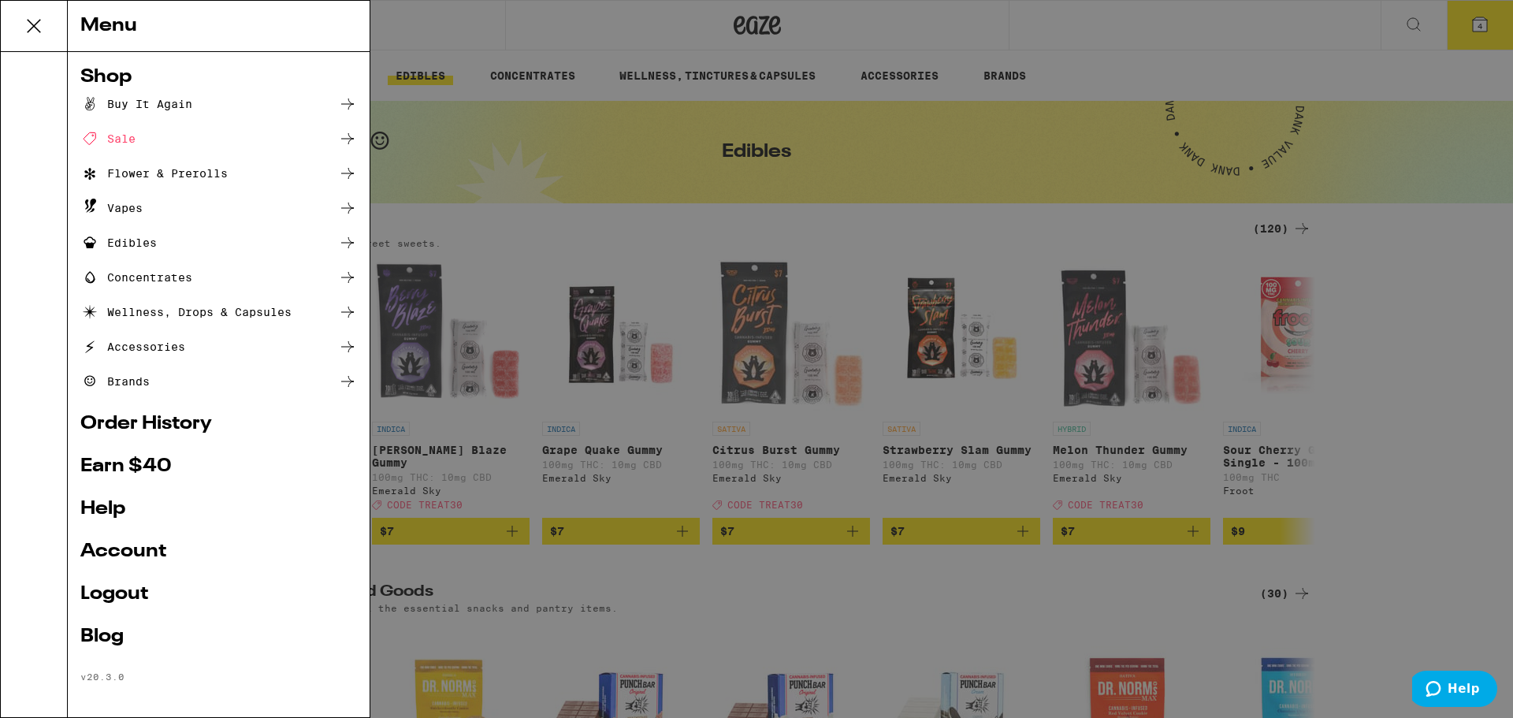
click at [122, 348] on div "Accessories" at bounding box center [132, 346] width 105 height 19
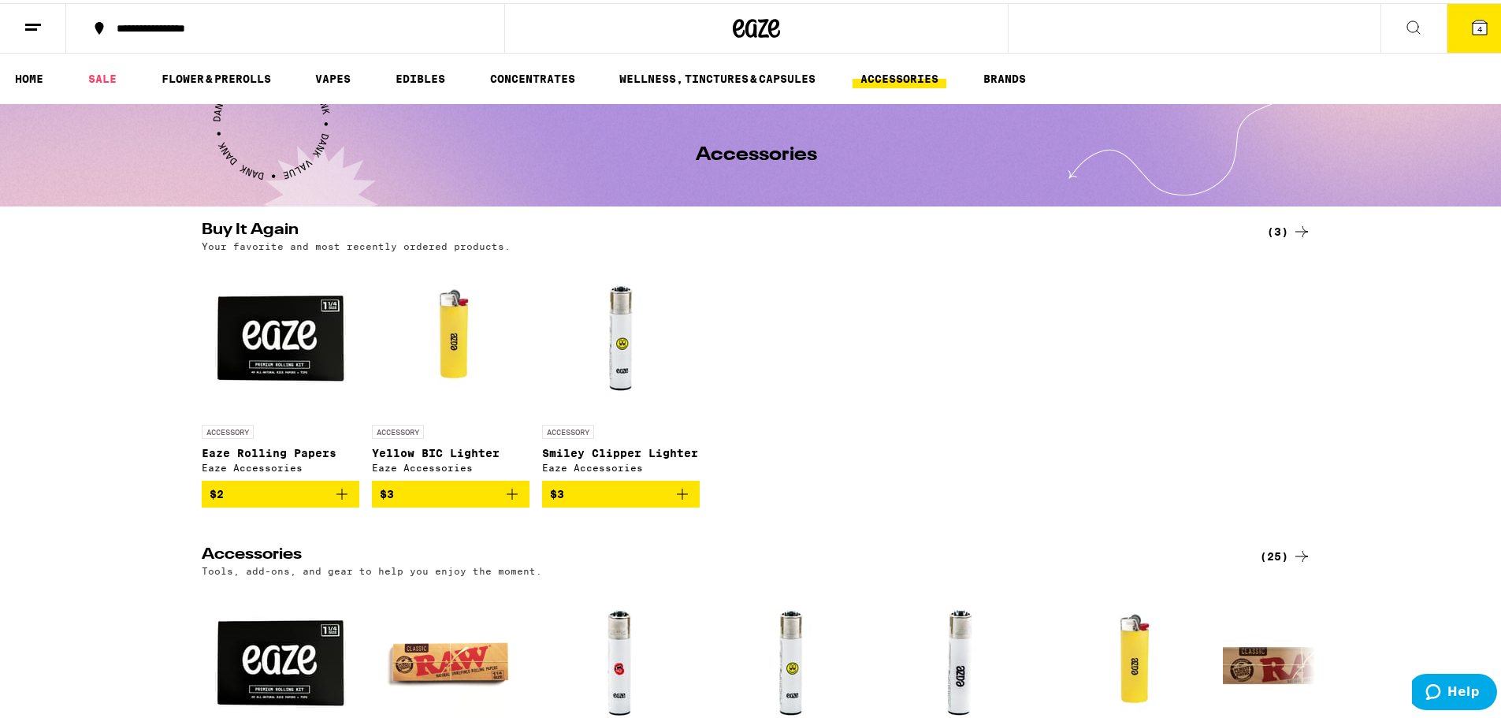
scroll to position [79, 0]
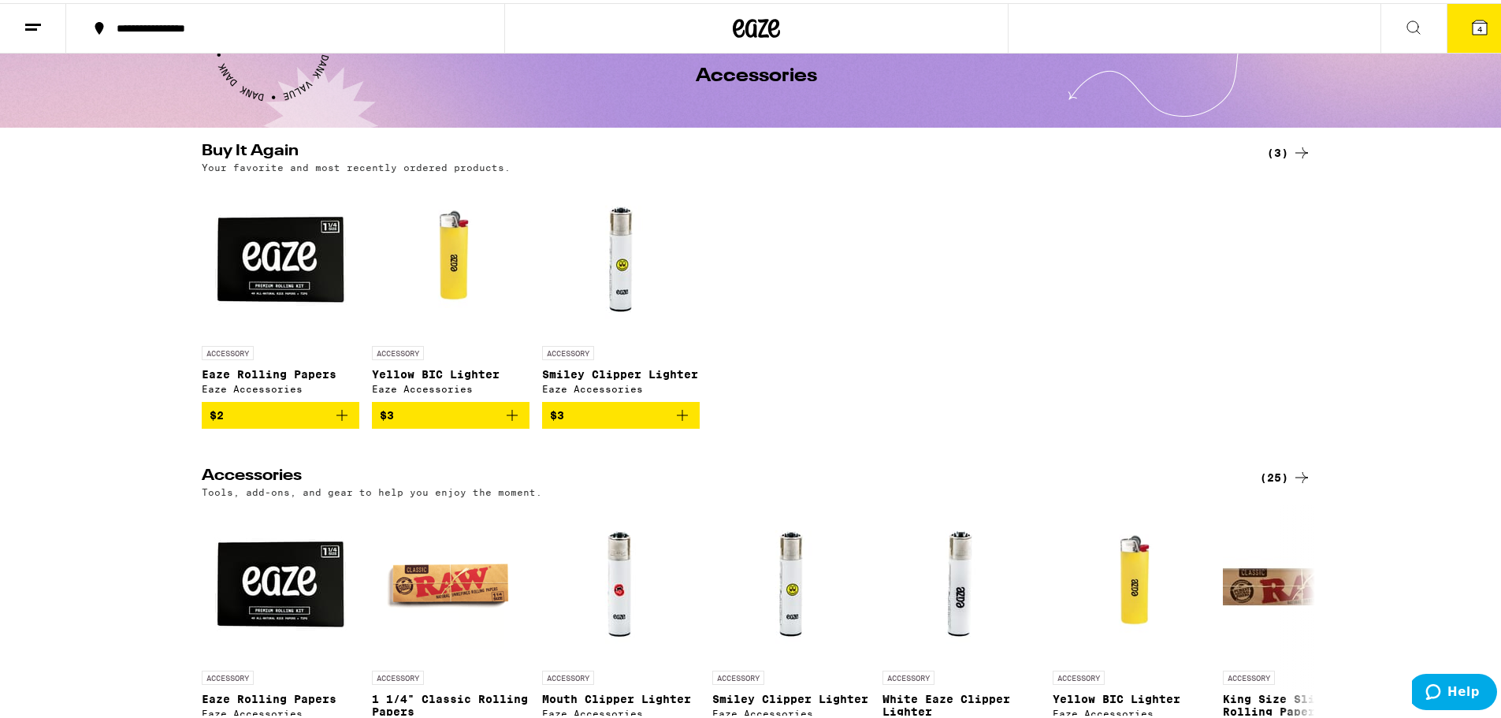
click at [1271, 482] on div "(25)" at bounding box center [1285, 474] width 51 height 19
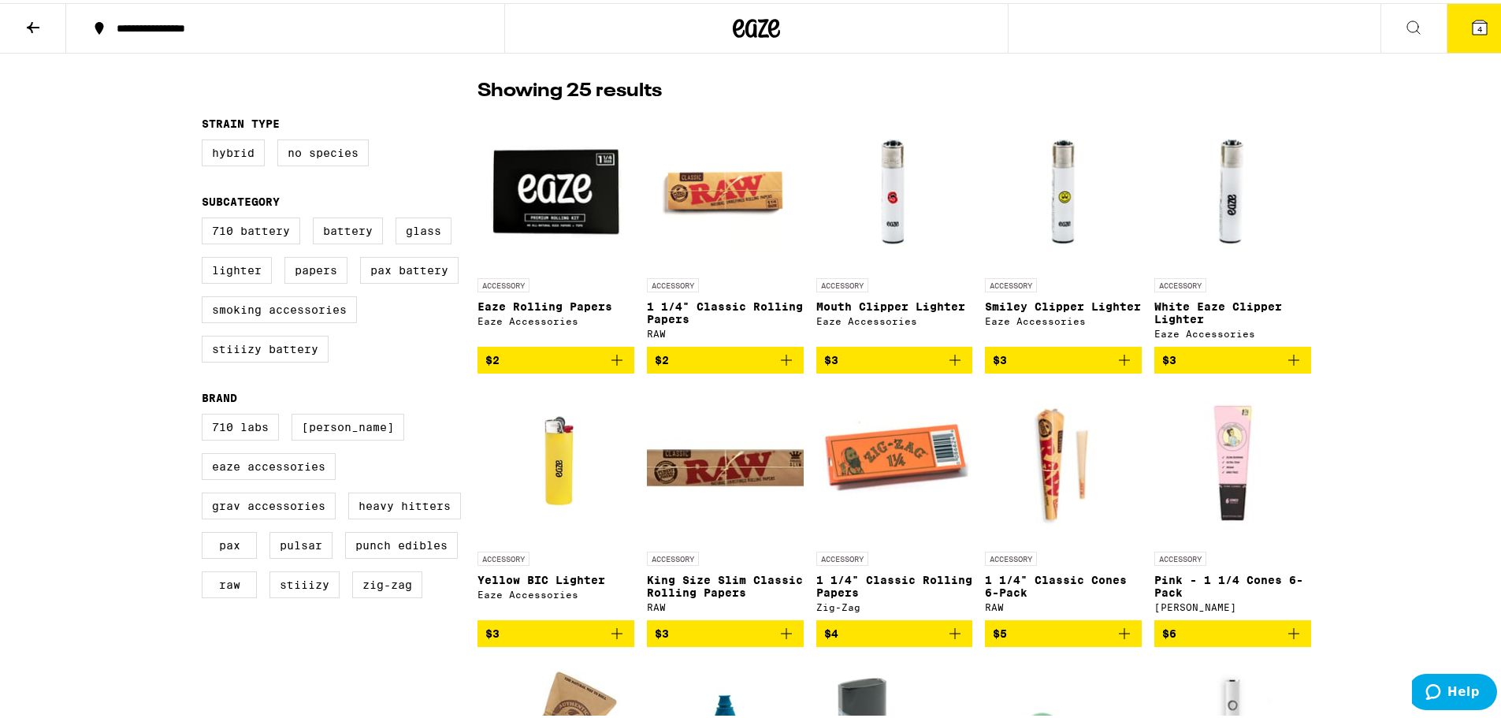
scroll to position [79, 0]
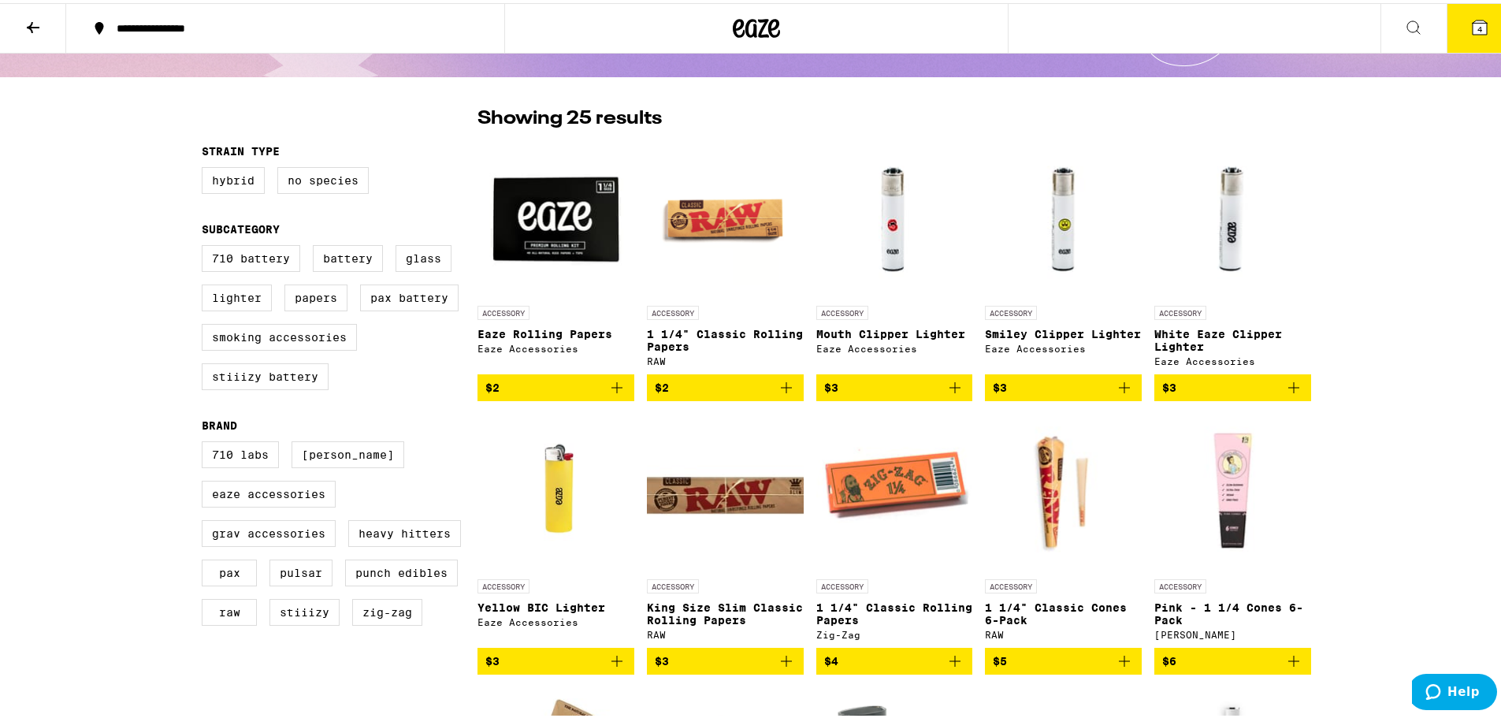
click at [618, 666] on icon "Add to bag" at bounding box center [617, 657] width 19 height 19
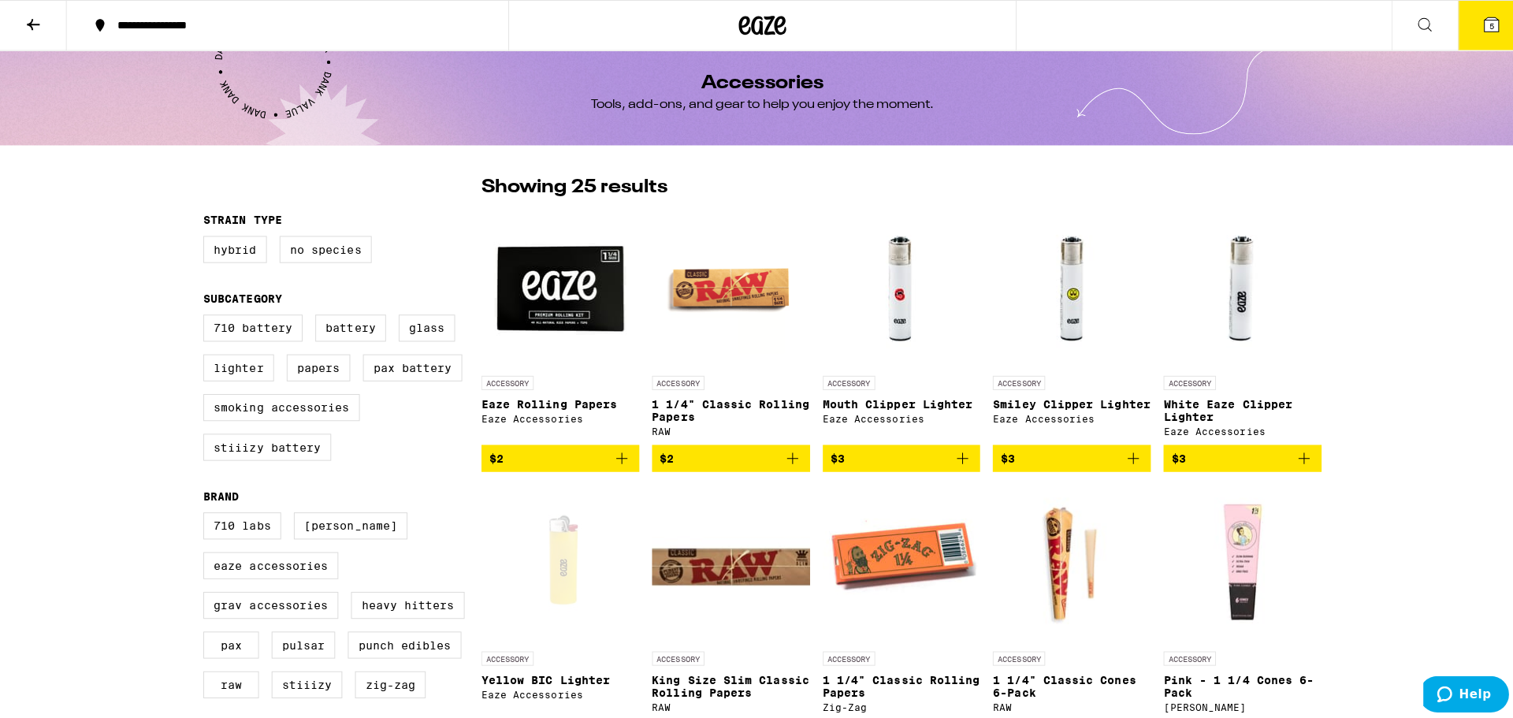
scroll to position [0, 0]
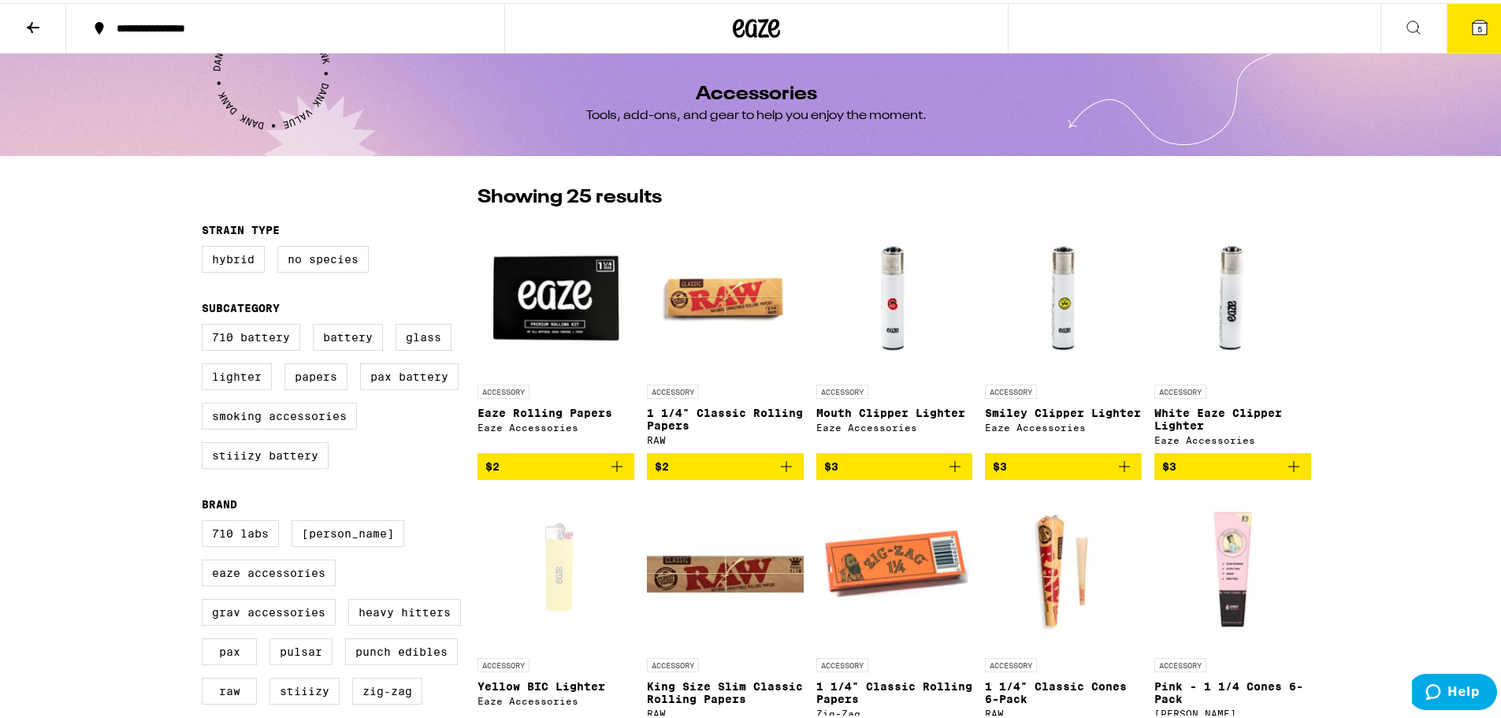
click at [1481, 28] on button "5" at bounding box center [1480, 25] width 66 height 49
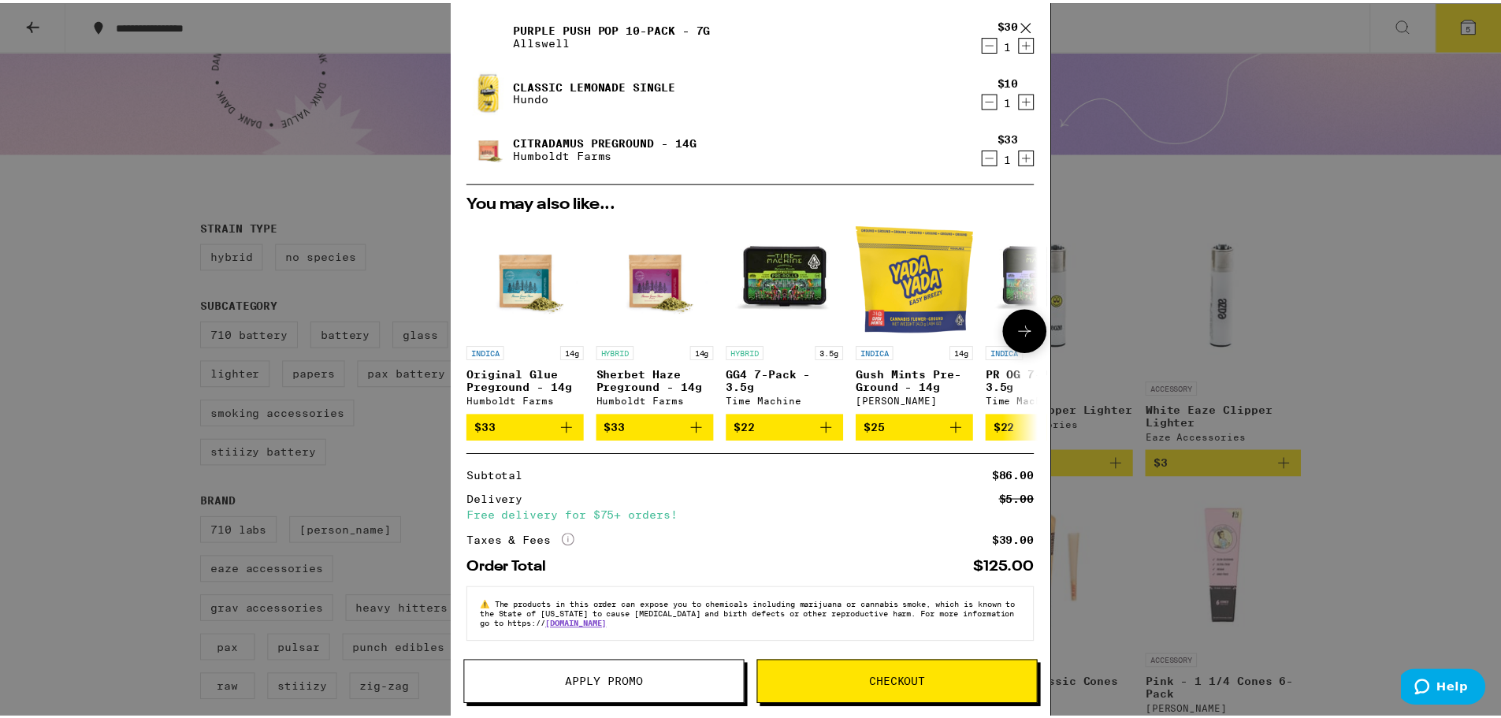
scroll to position [163, 0]
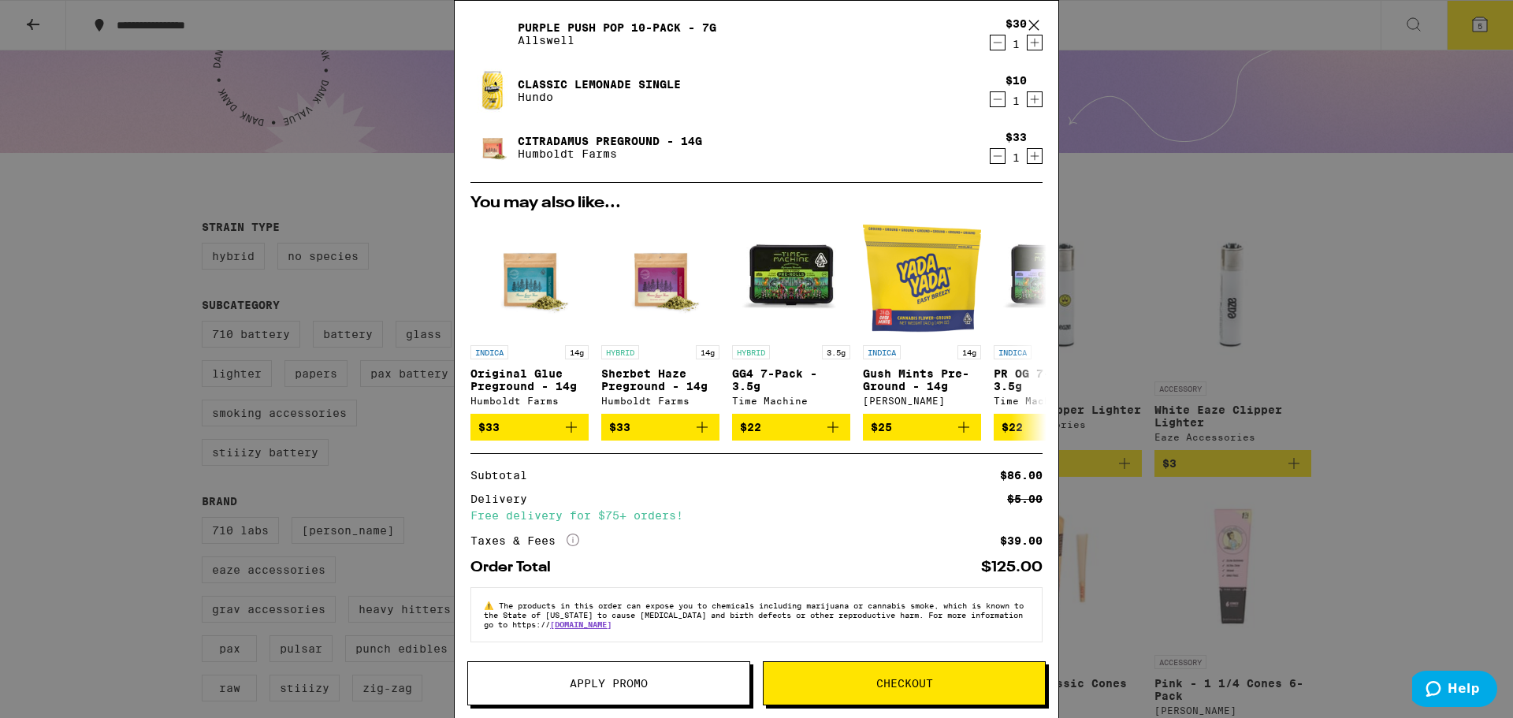
click at [904, 693] on button "Checkout" at bounding box center [904, 683] width 283 height 44
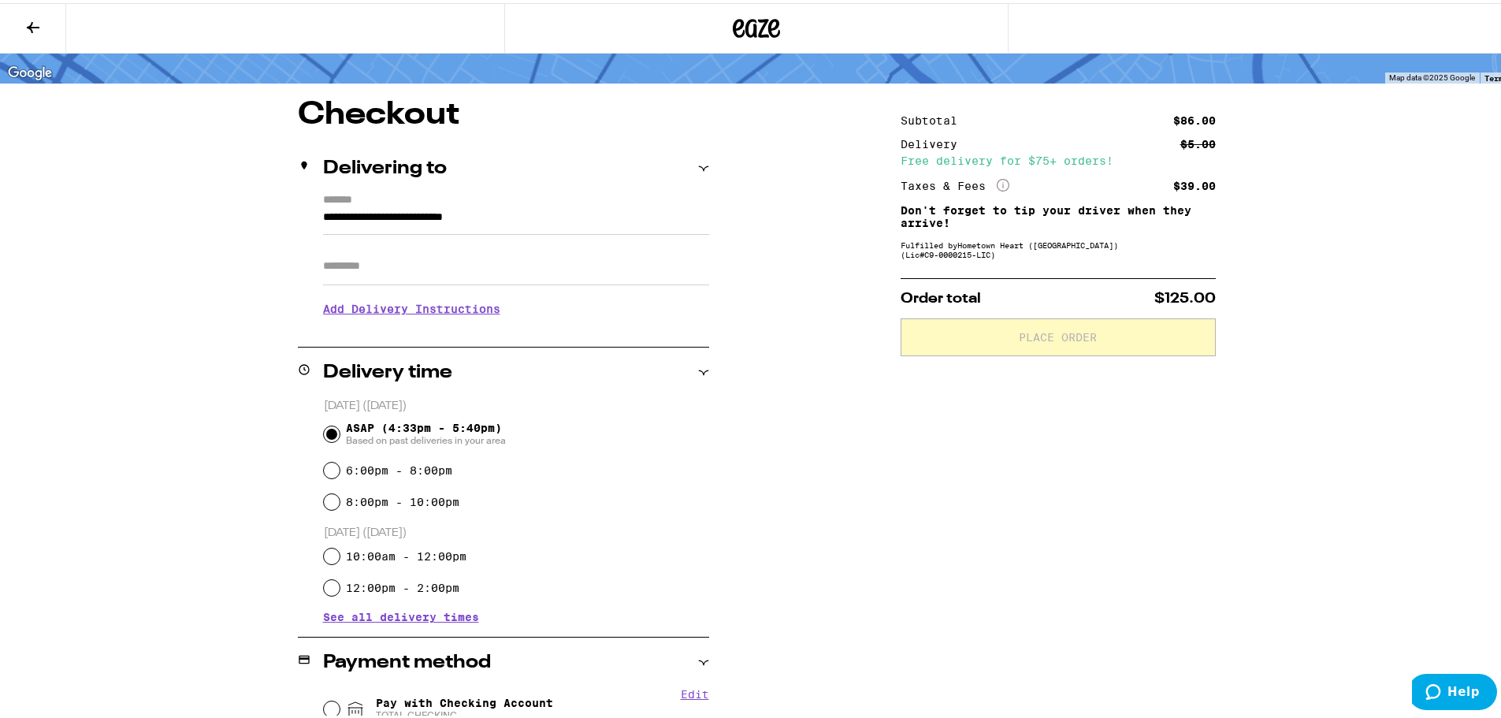
scroll to position [315, 0]
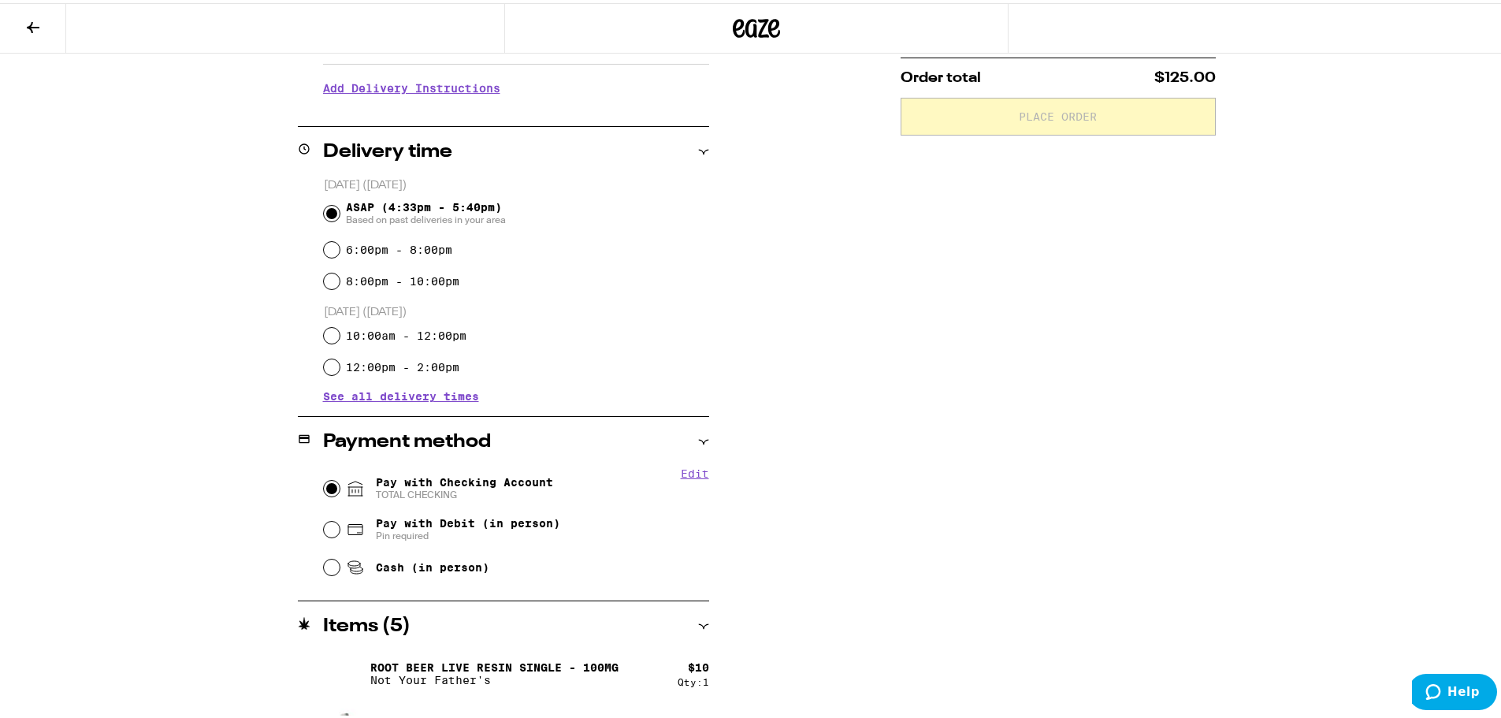
click at [326, 485] on input "Pay with Checking Account TOTAL CHECKING" at bounding box center [332, 485] width 16 height 16
radio input "true"
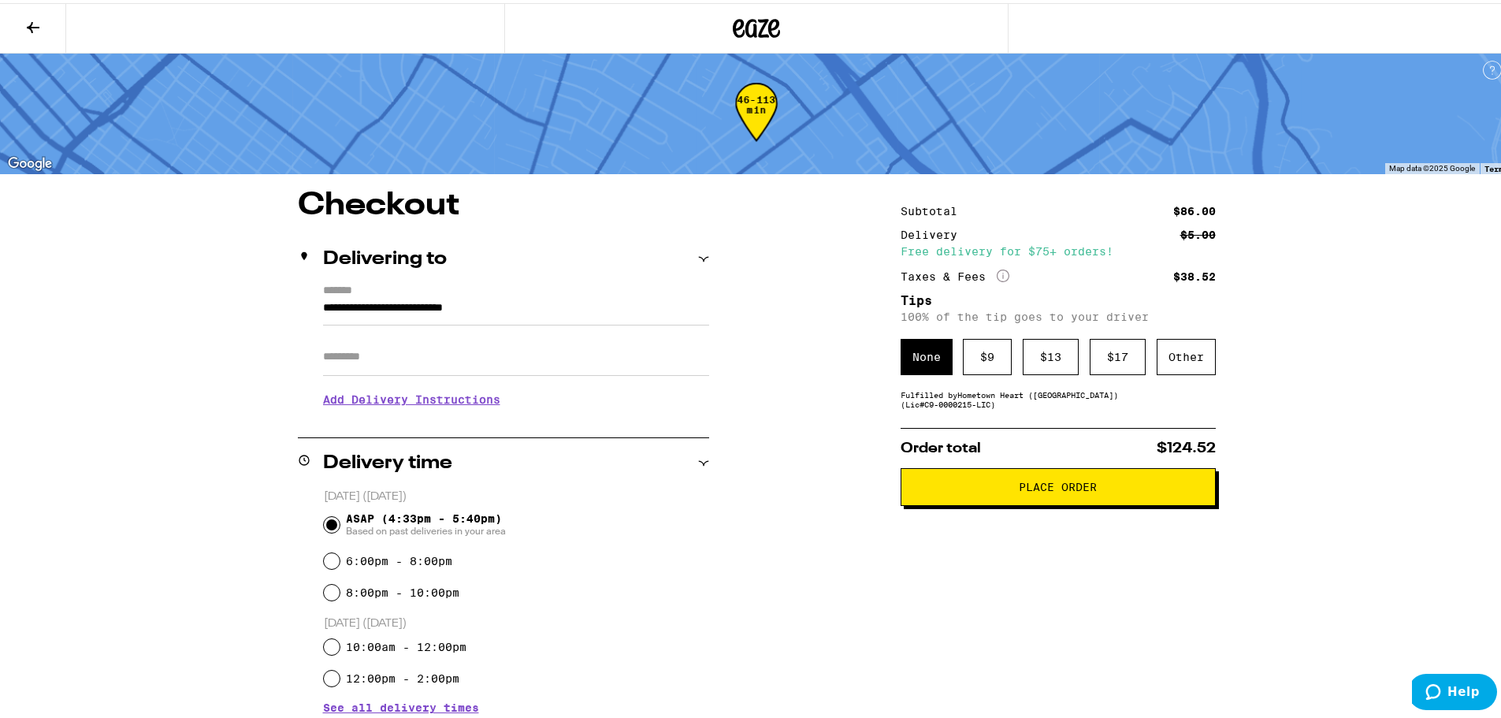
scroll to position [0, 0]
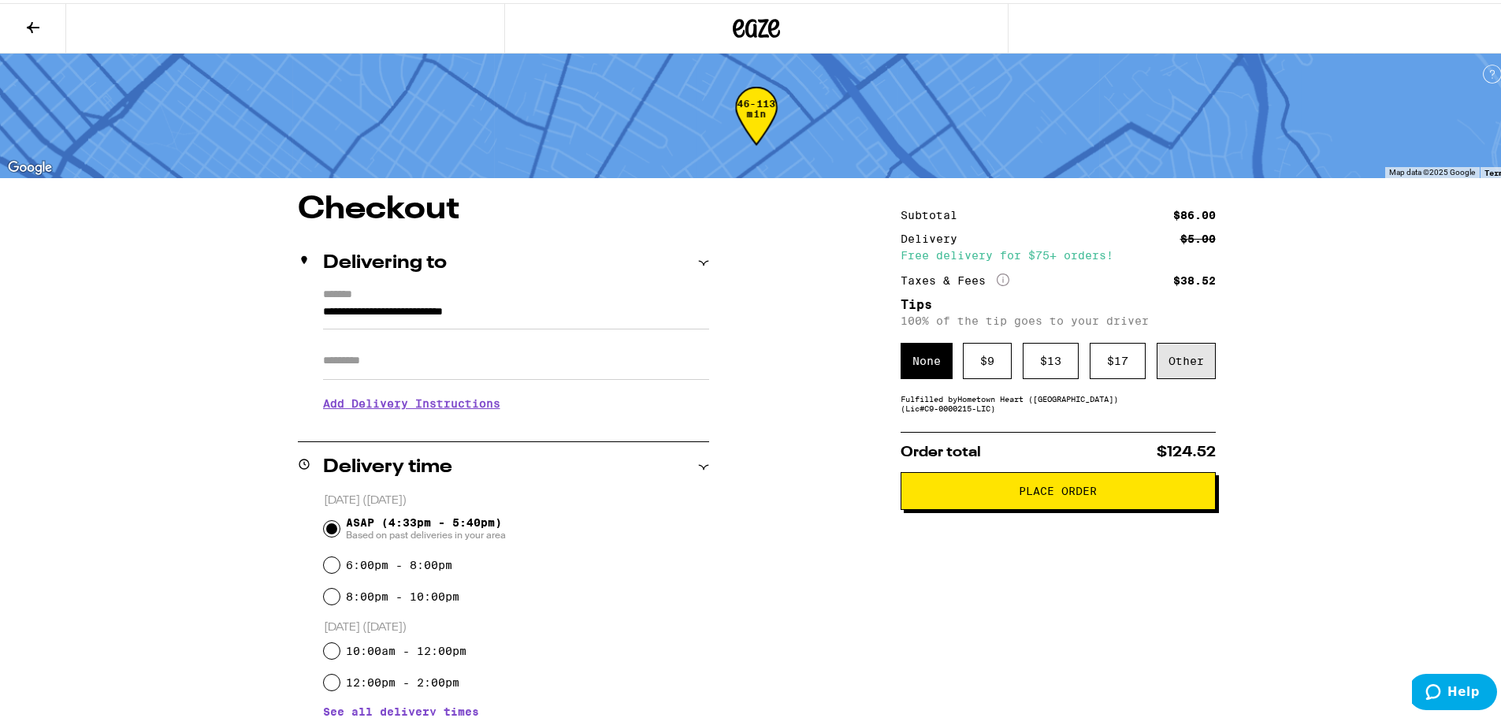
click at [1186, 351] on div "Other" at bounding box center [1186, 358] width 59 height 36
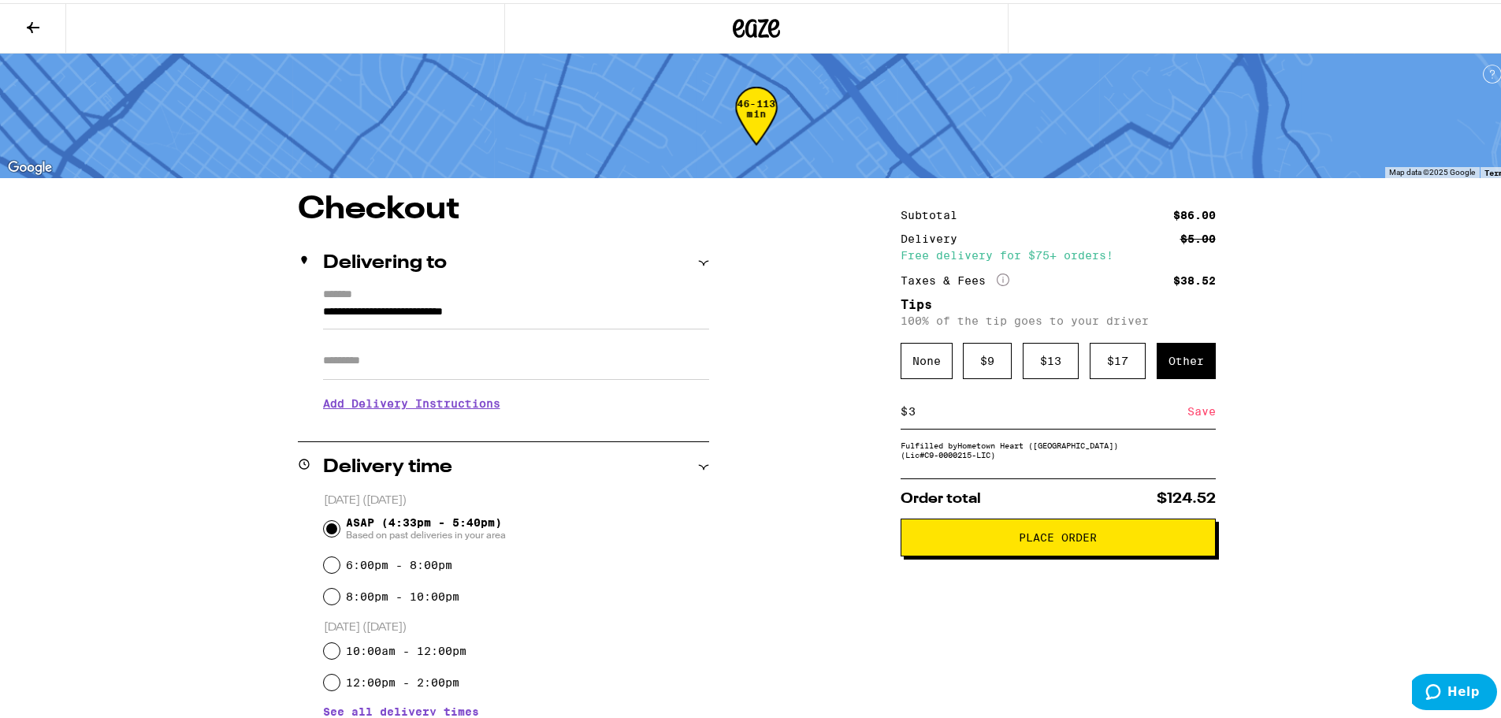
type input "3"
click at [1094, 448] on div "Fulfilled by Hometown Heart (East Bay) (Lic# C9-0000215-LIC )" at bounding box center [1058, 446] width 315 height 19
click at [1154, 415] on input "3" at bounding box center [1048, 408] width 280 height 14
click at [1198, 412] on div "Save" at bounding box center [1201, 408] width 28 height 35
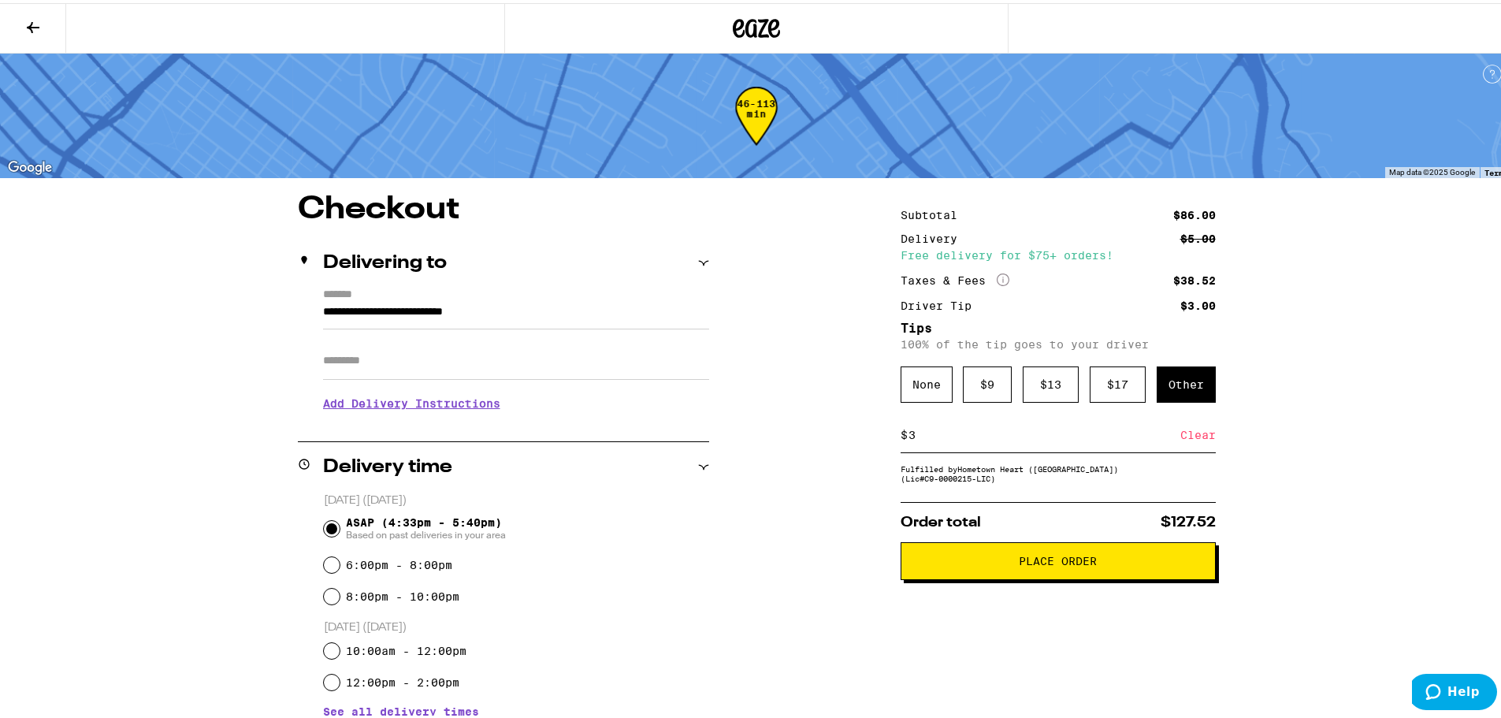
click at [1060, 563] on span "Place Order" at bounding box center [1058, 557] width 78 height 11
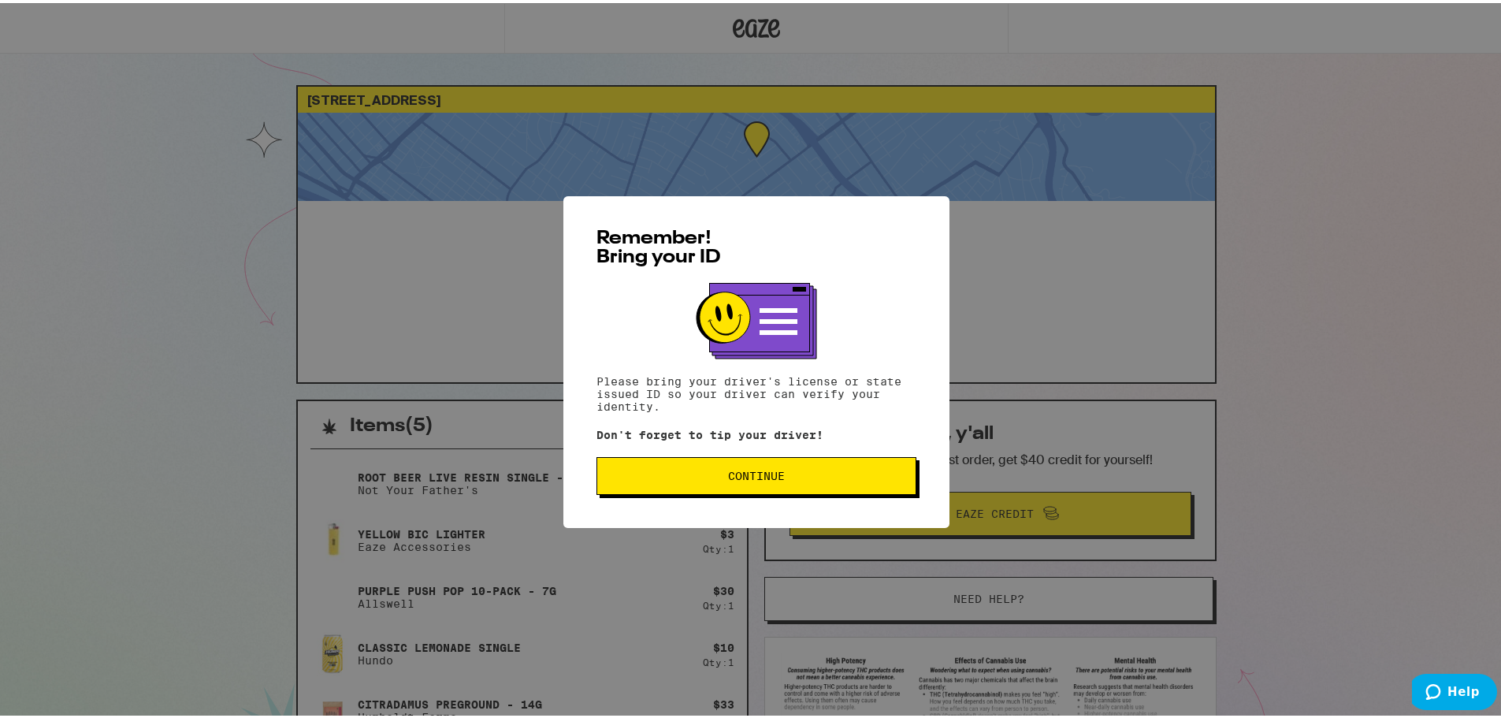
click at [688, 468] on button "Continue" at bounding box center [756, 473] width 320 height 38
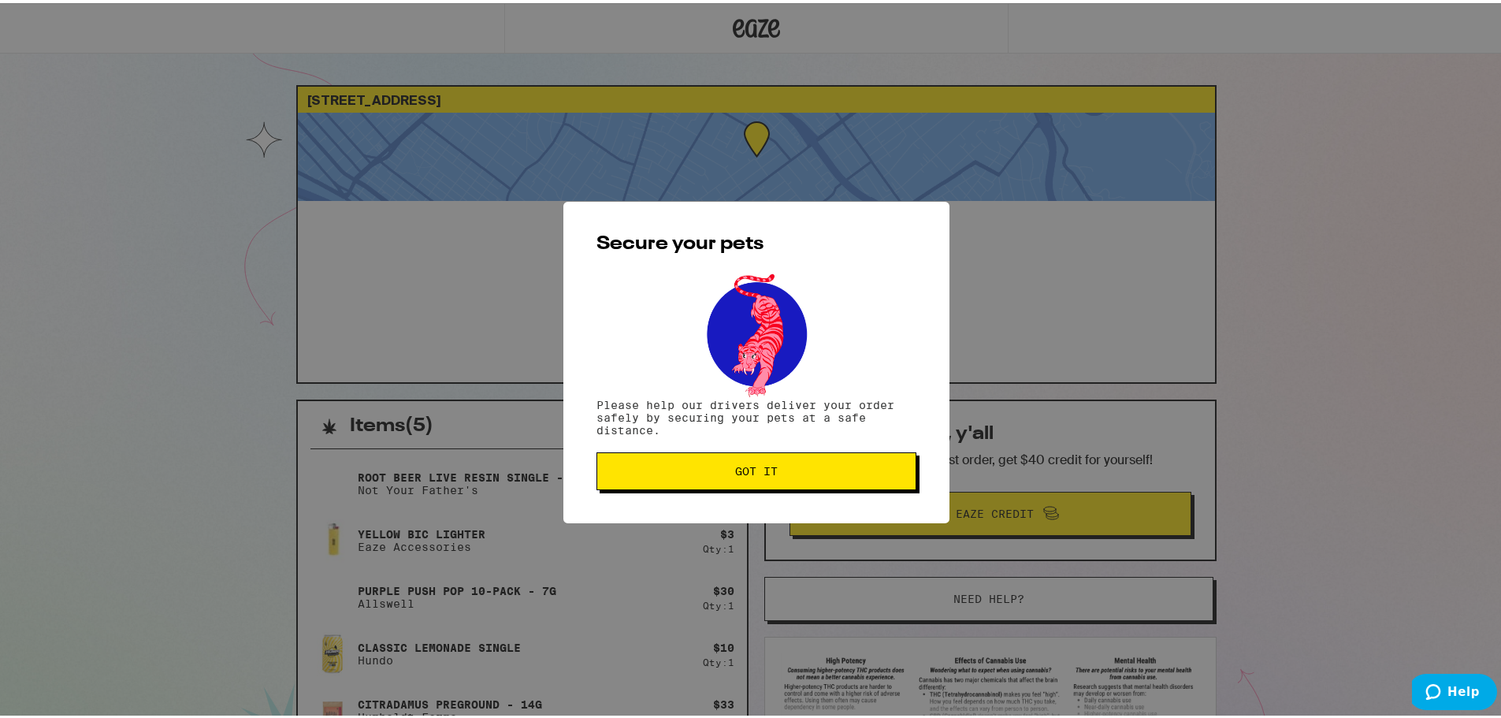
click at [812, 465] on span "Got it" at bounding box center [756, 468] width 293 height 11
